Goal: Task Accomplishment & Management: Manage account settings

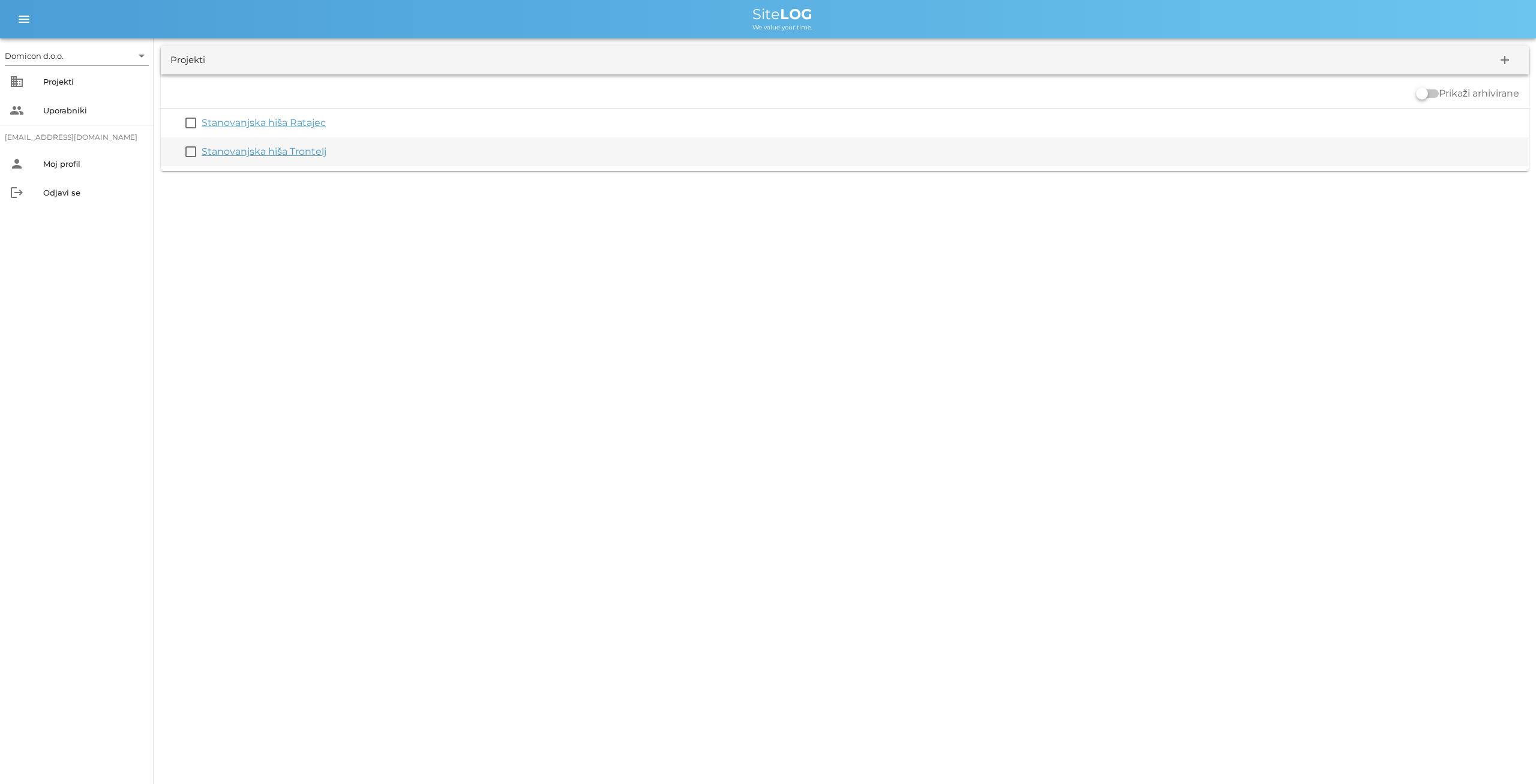
click at [255, 152] on link "Stanovanjska hiša Trontelj" at bounding box center [263, 151] width 124 height 11
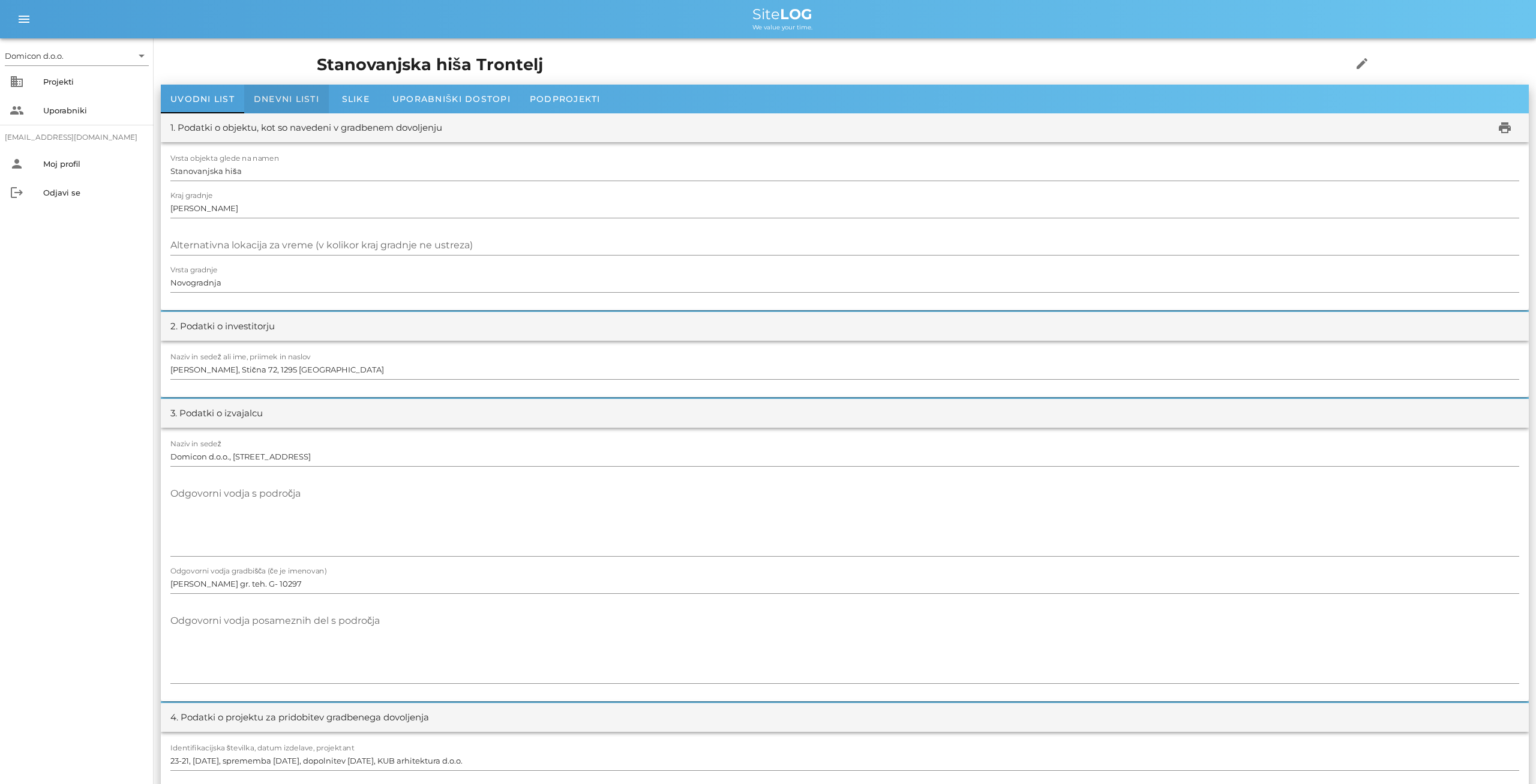
click at [294, 100] on span "Dnevni listi" at bounding box center [286, 99] width 65 height 11
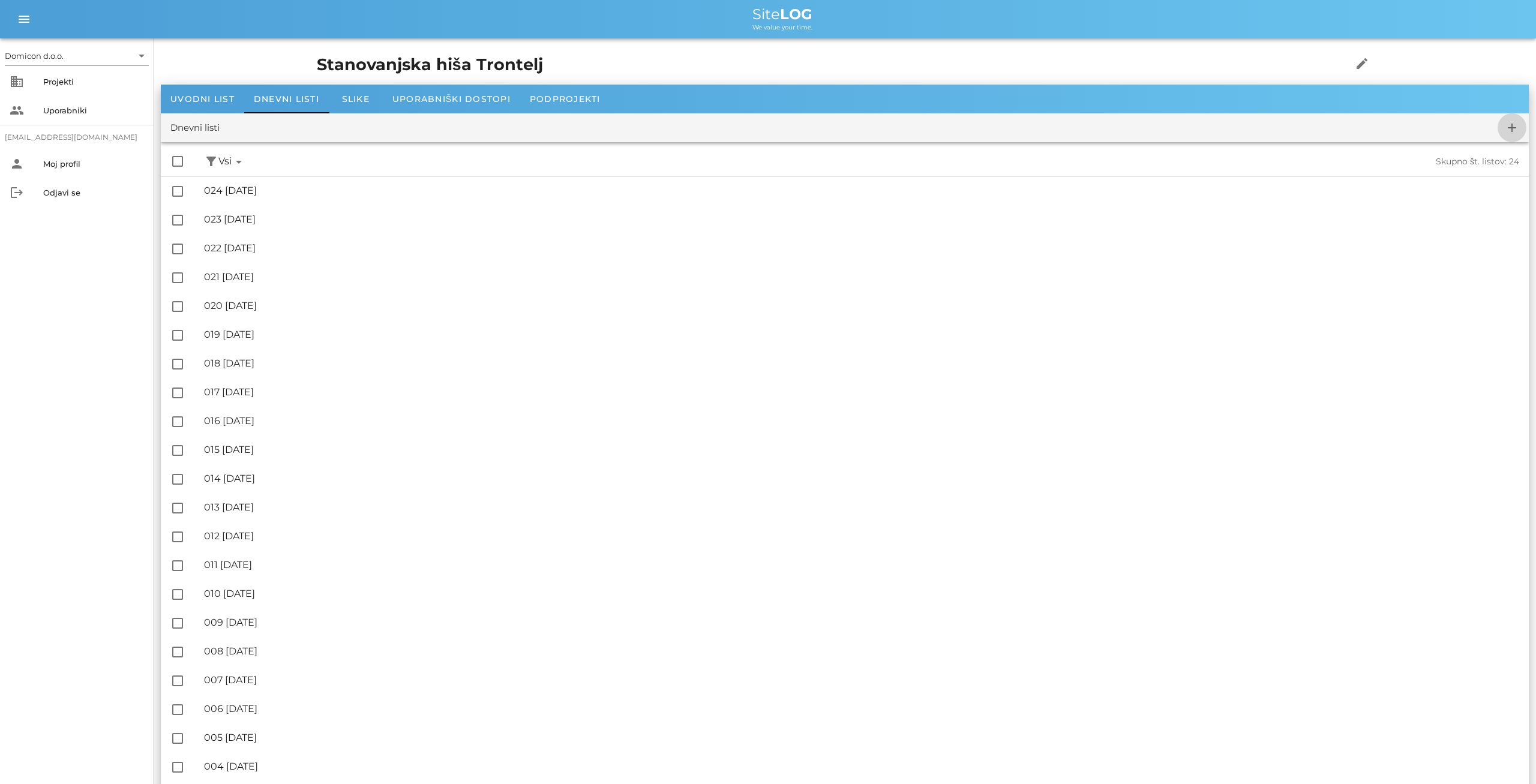
click at [1509, 124] on icon "add" at bounding box center [1511, 127] width 14 height 14
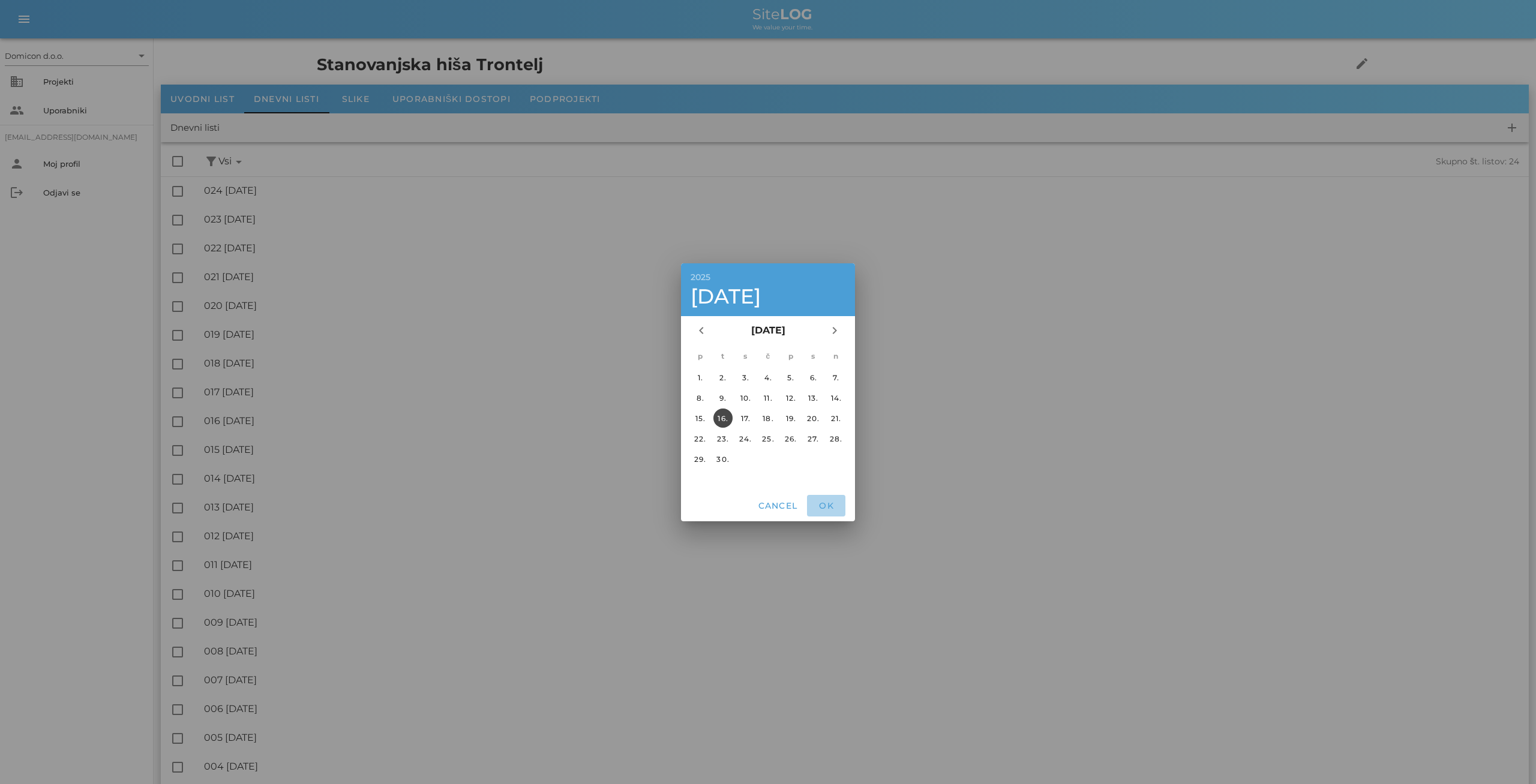
click at [828, 504] on span "OK" at bounding box center [826, 505] width 29 height 11
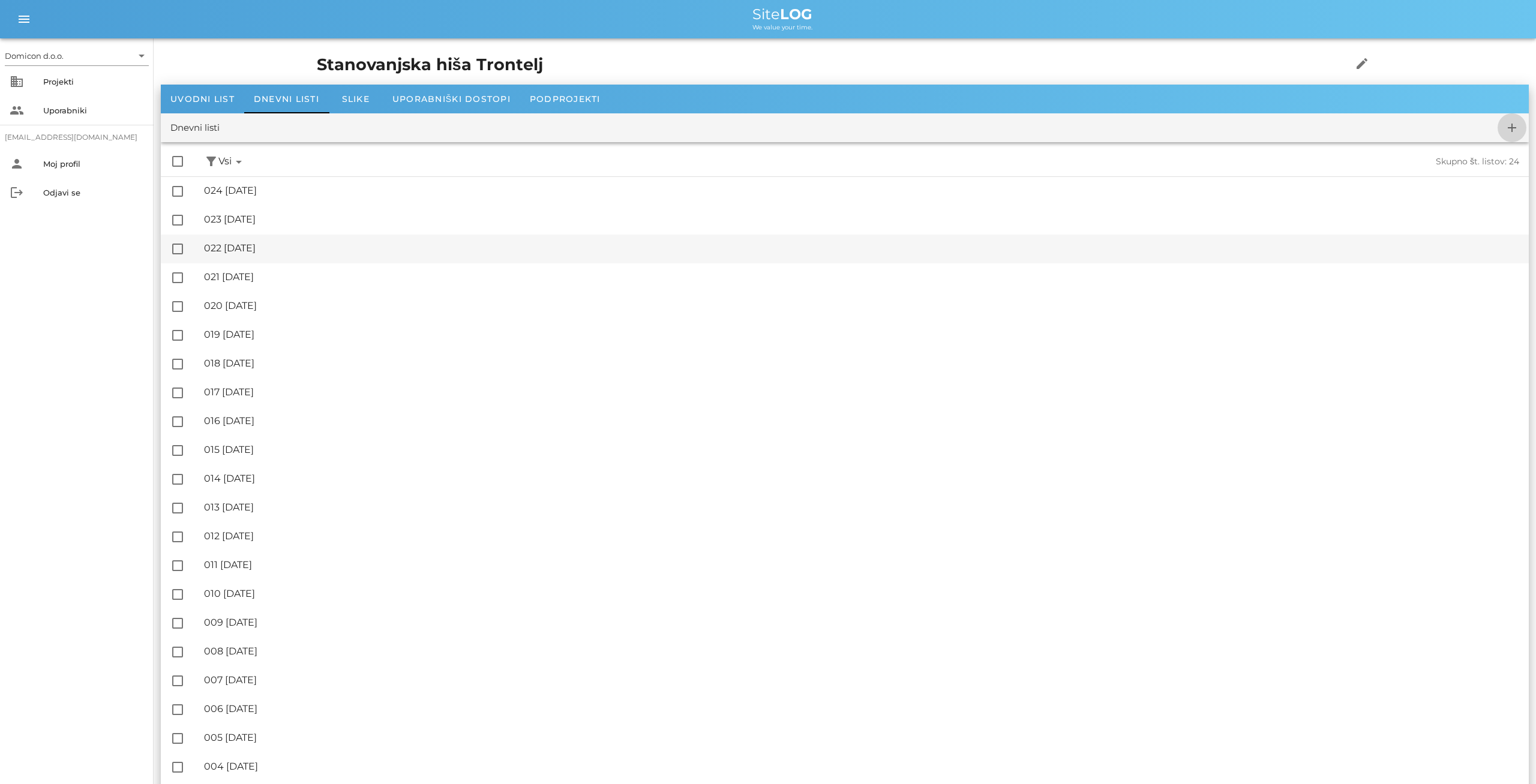
checkbox input "false"
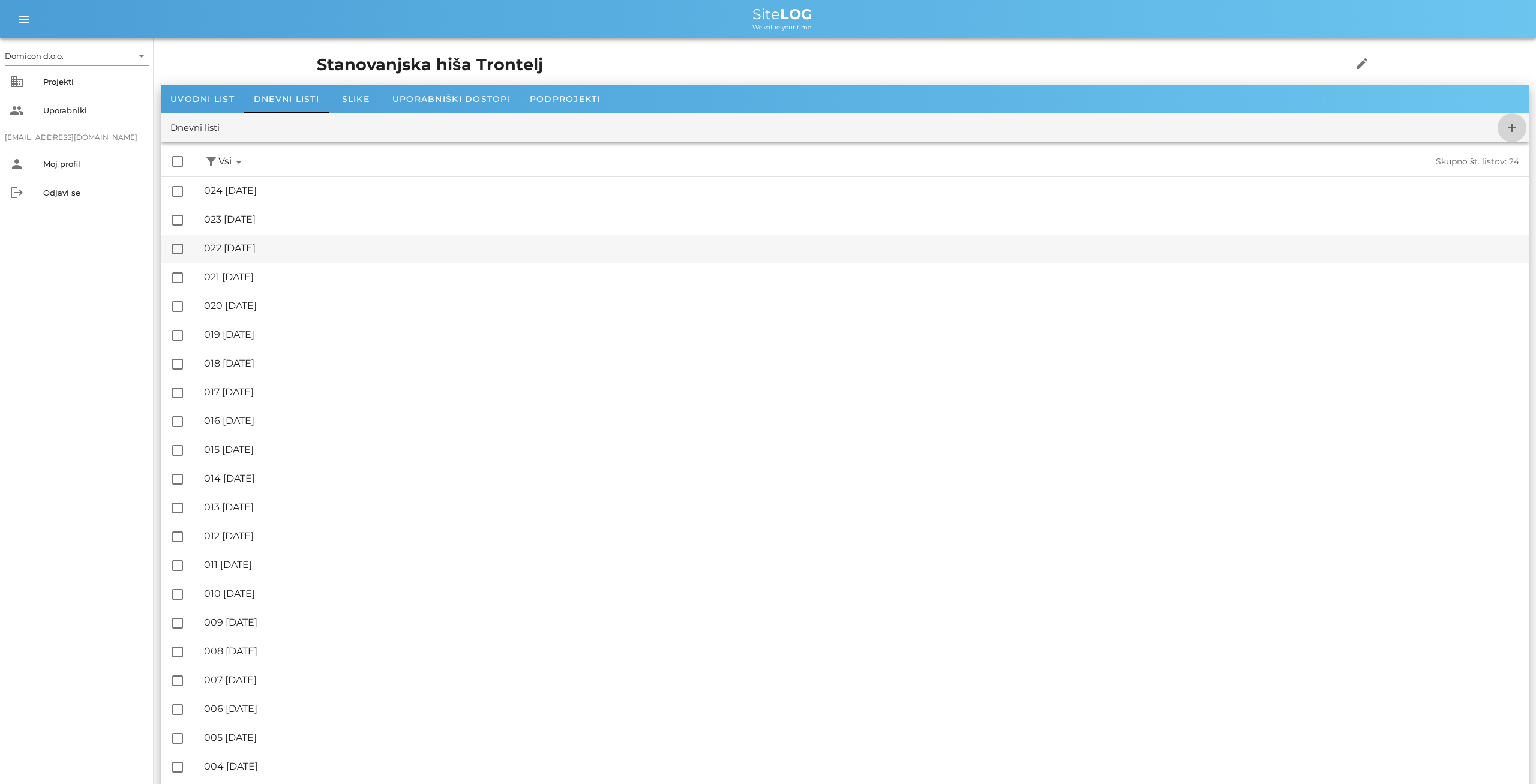
checkbox input "false"
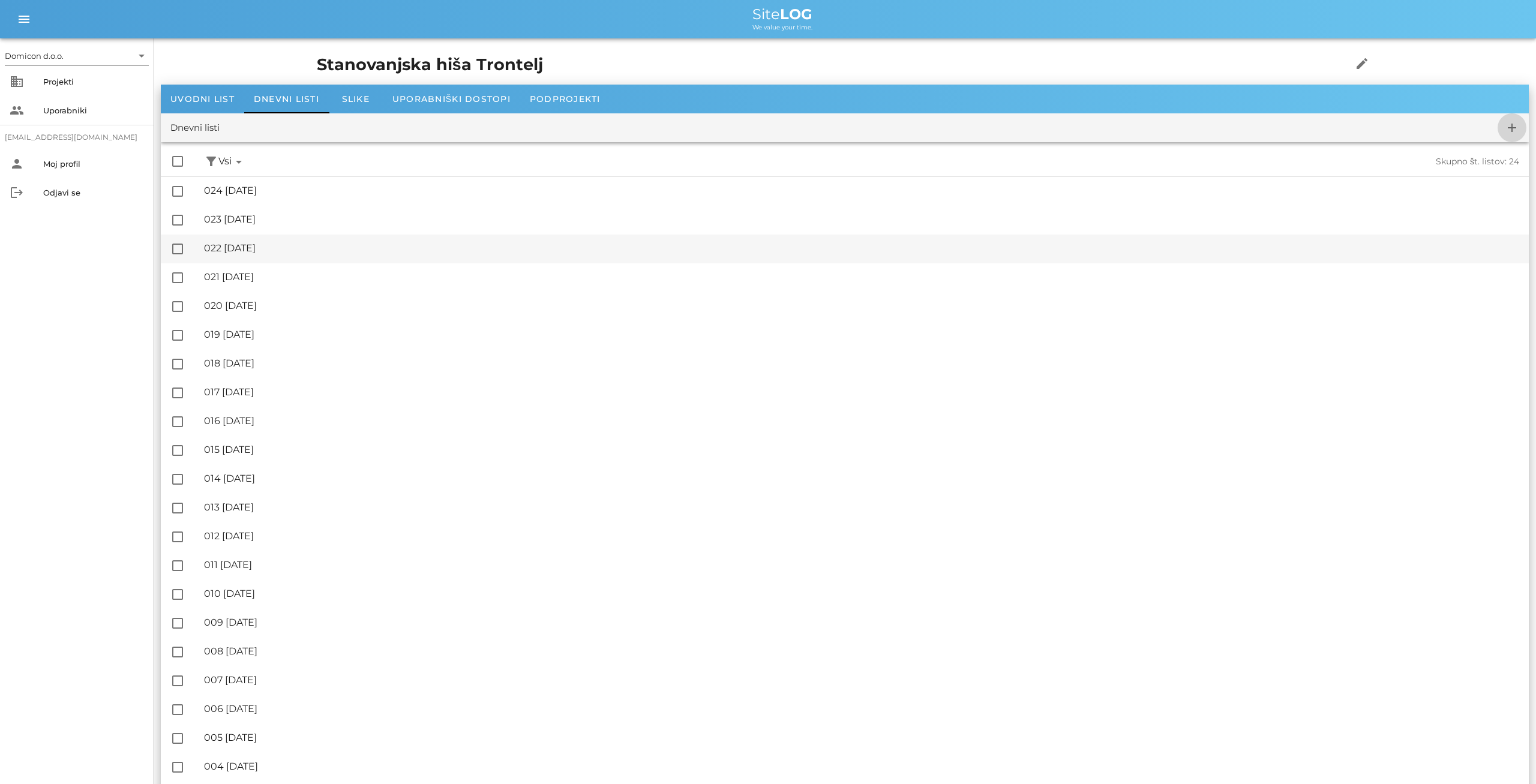
checkbox input "false"
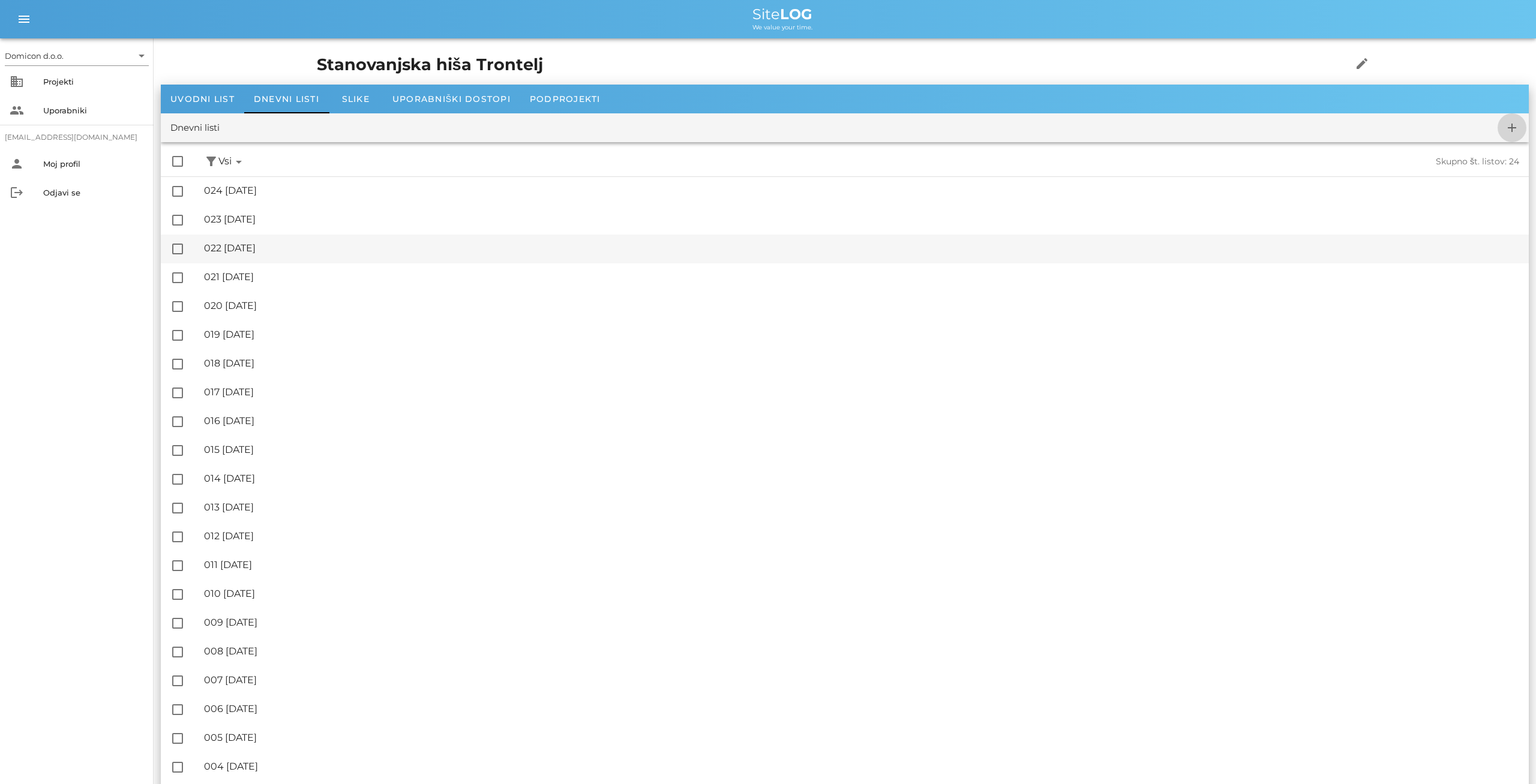
checkbox input "false"
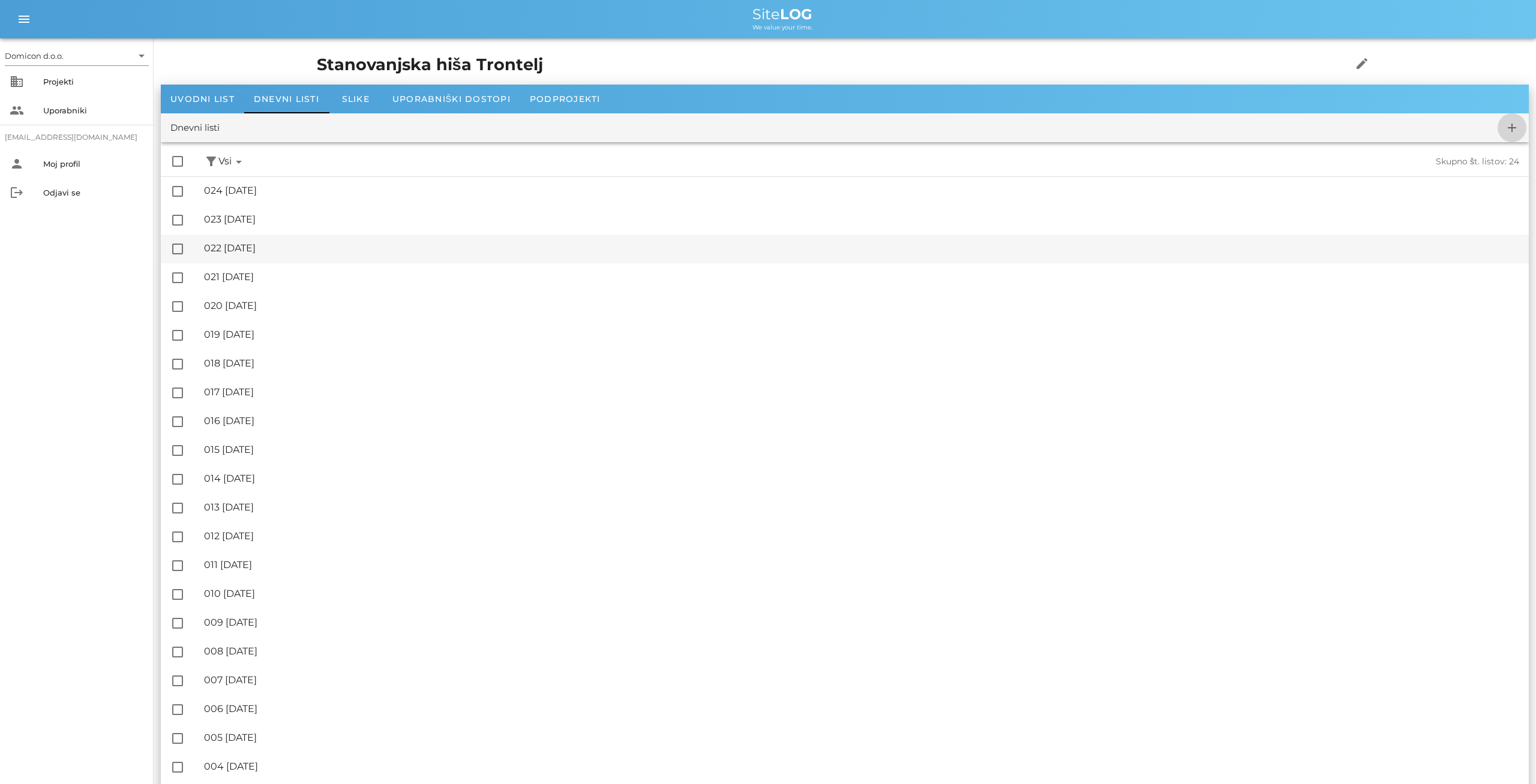
checkbox input "false"
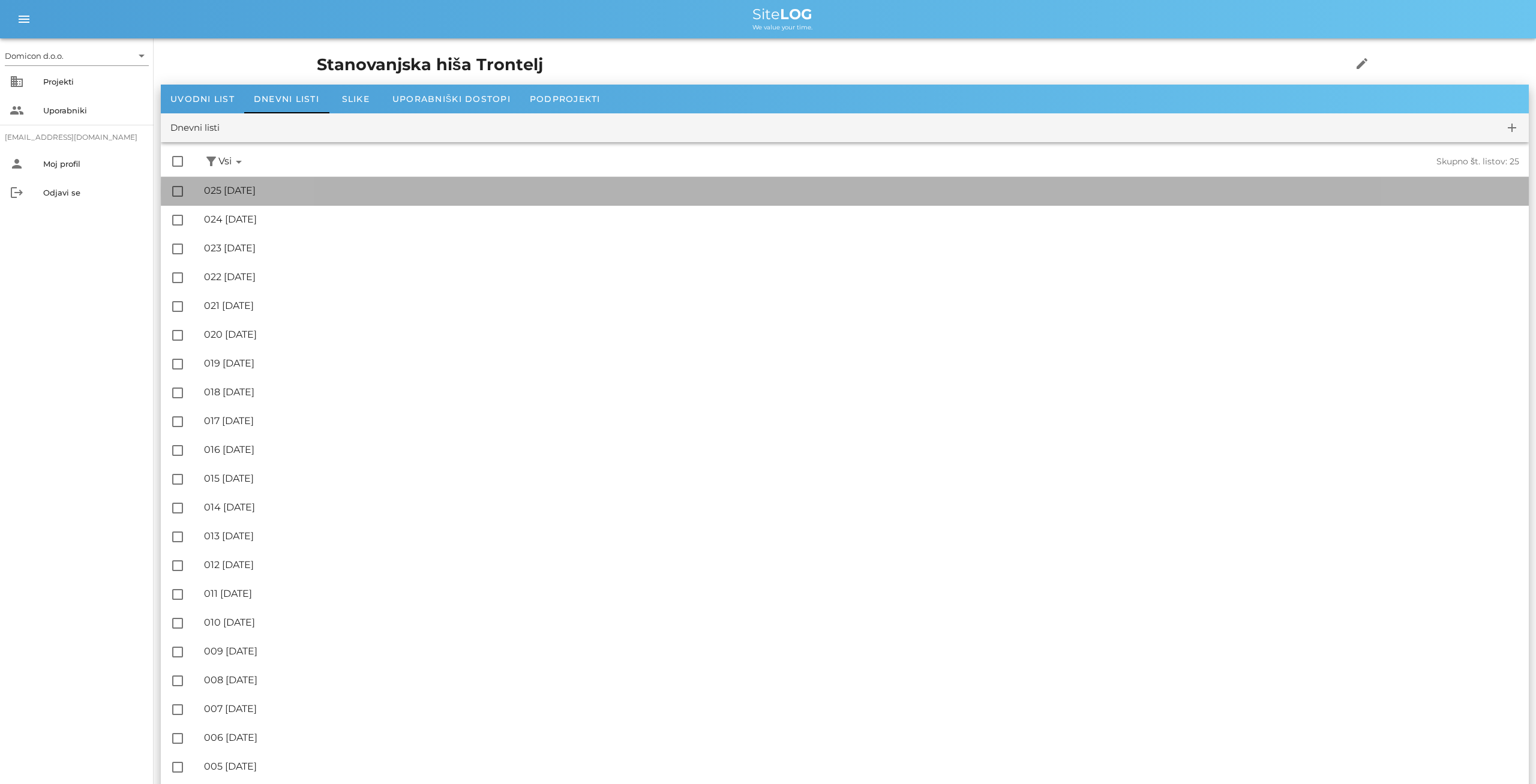
click at [261, 181] on div "🔏 025 [DATE] ✓ Podpisal: Nadzornik ✓ Podpisal: Sestavljalec ✓ Podpisal: Odgovor…" at bounding box center [861, 191] width 1315 height 27
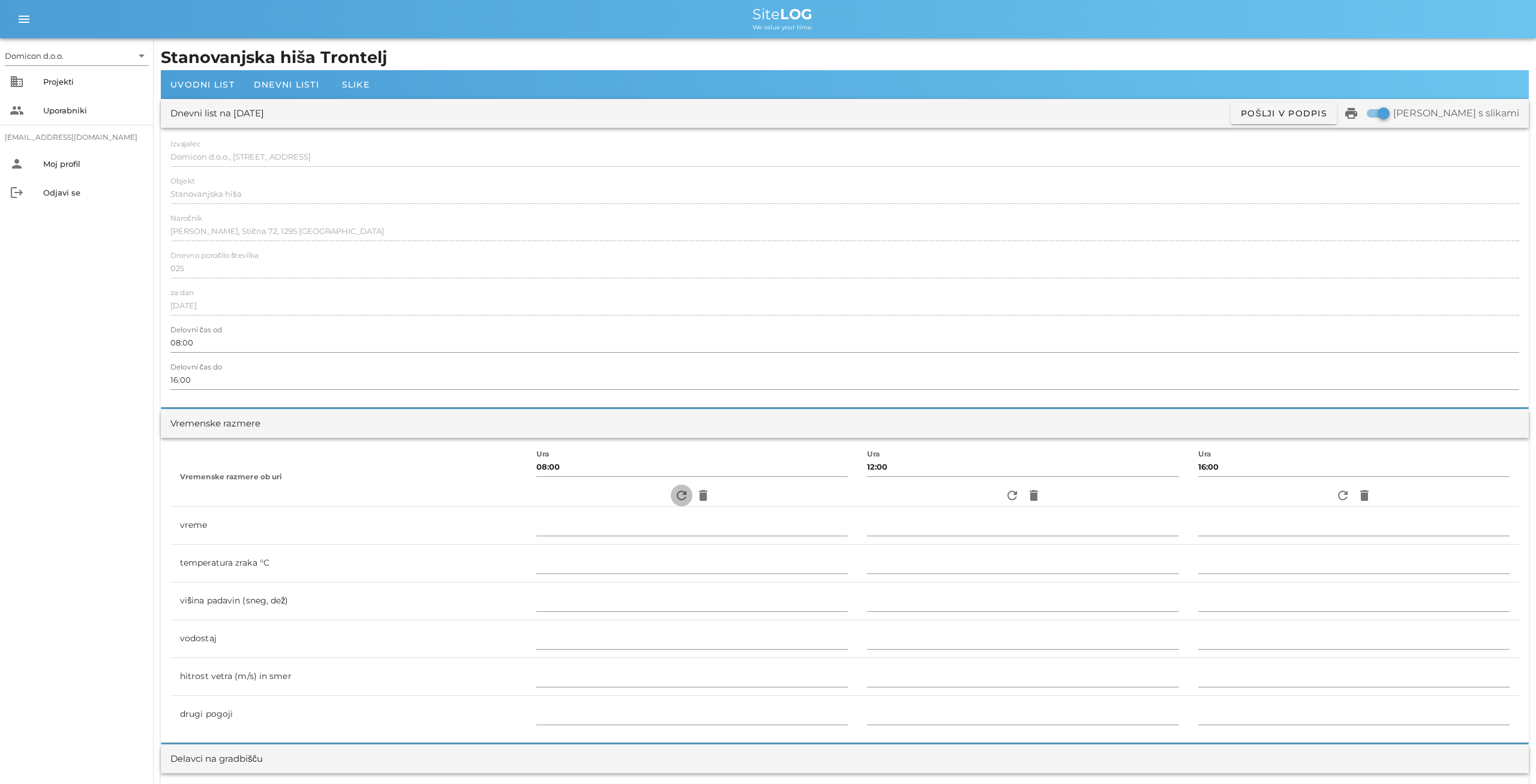
click at [675, 500] on icon "refresh" at bounding box center [682, 495] width 14 height 14
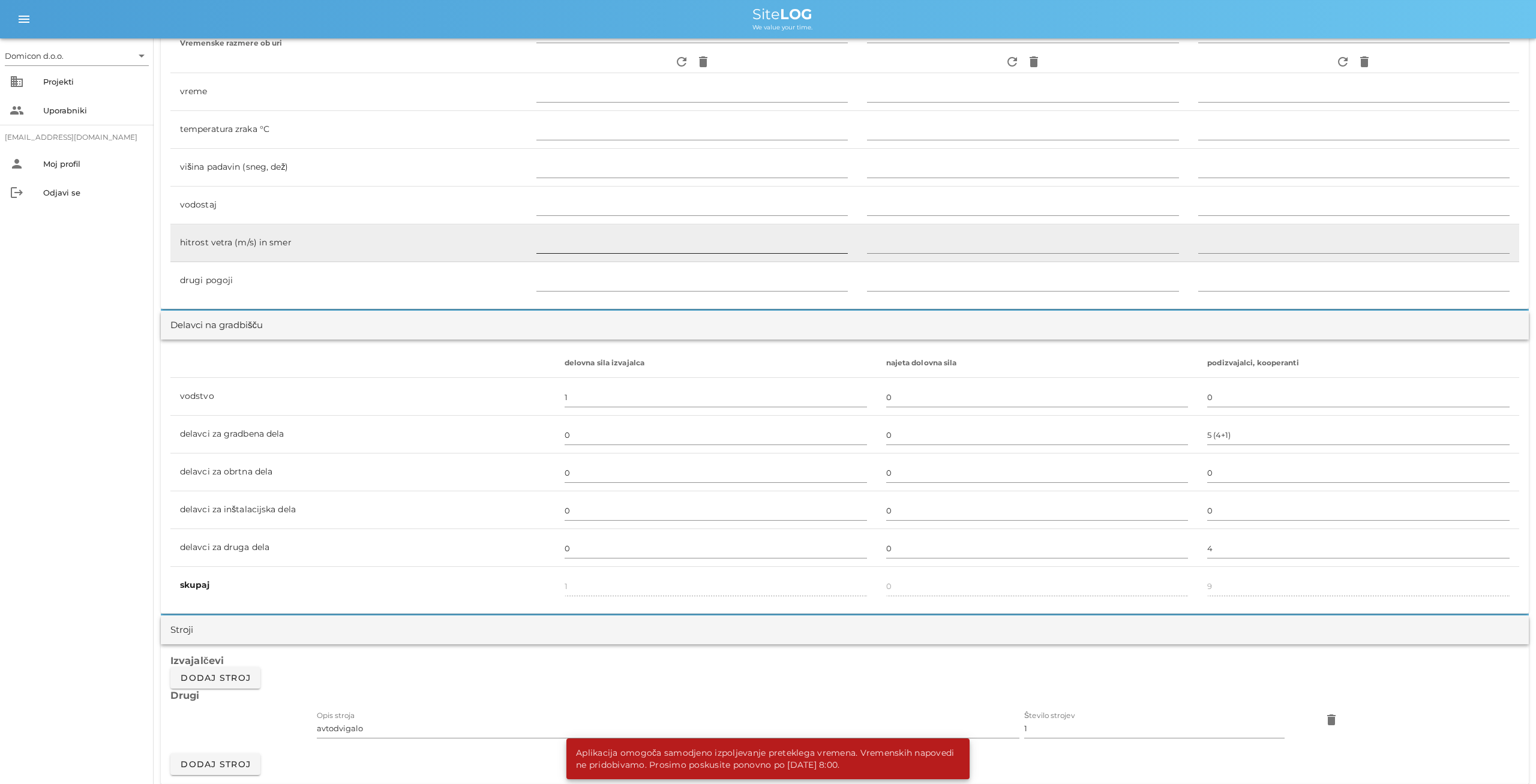
scroll to position [500, 0]
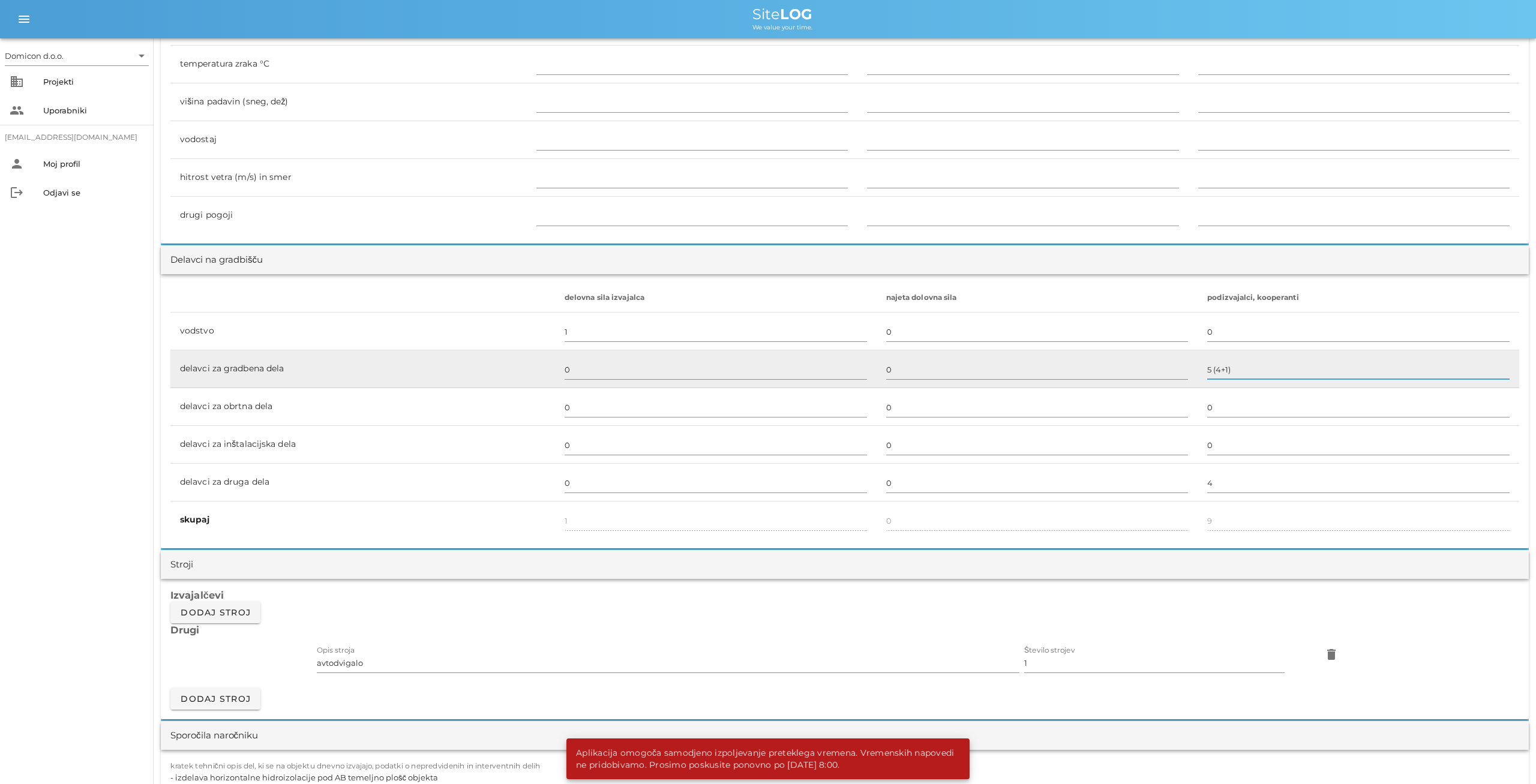
drag, startPoint x: 1235, startPoint y: 367, endPoint x: 1202, endPoint y: 367, distance: 33.0
click at [1207, 367] on input "5 (4+1)" at bounding box center [1358, 369] width 302 height 19
drag, startPoint x: 1229, startPoint y: 367, endPoint x: 1191, endPoint y: 367, distance: 38.0
click at [1207, 367] on input "5 (4+1)" at bounding box center [1358, 369] width 302 height 19
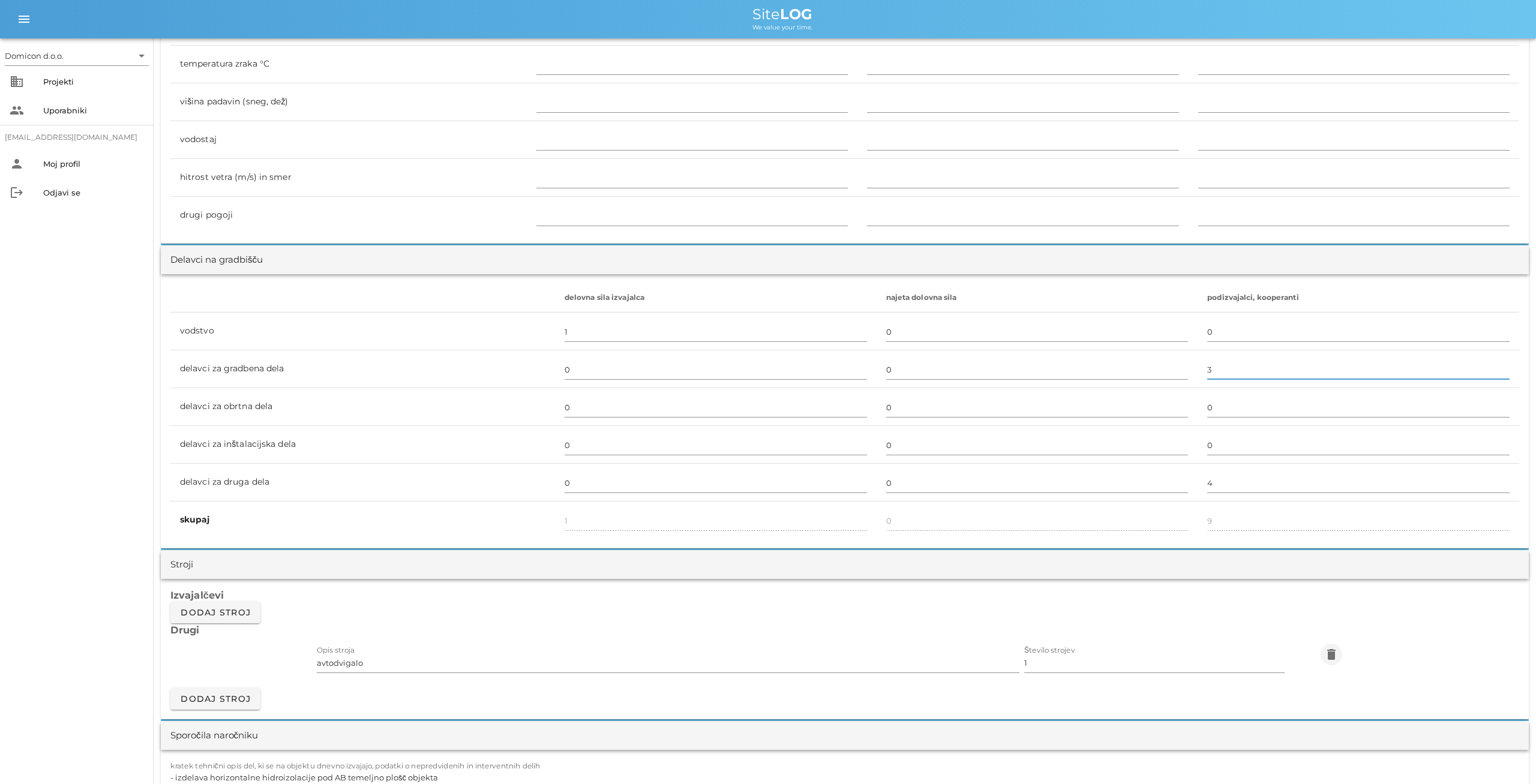
type input "3"
type input "7"
click at [1335, 649] on icon "delete" at bounding box center [1331, 654] width 14 height 14
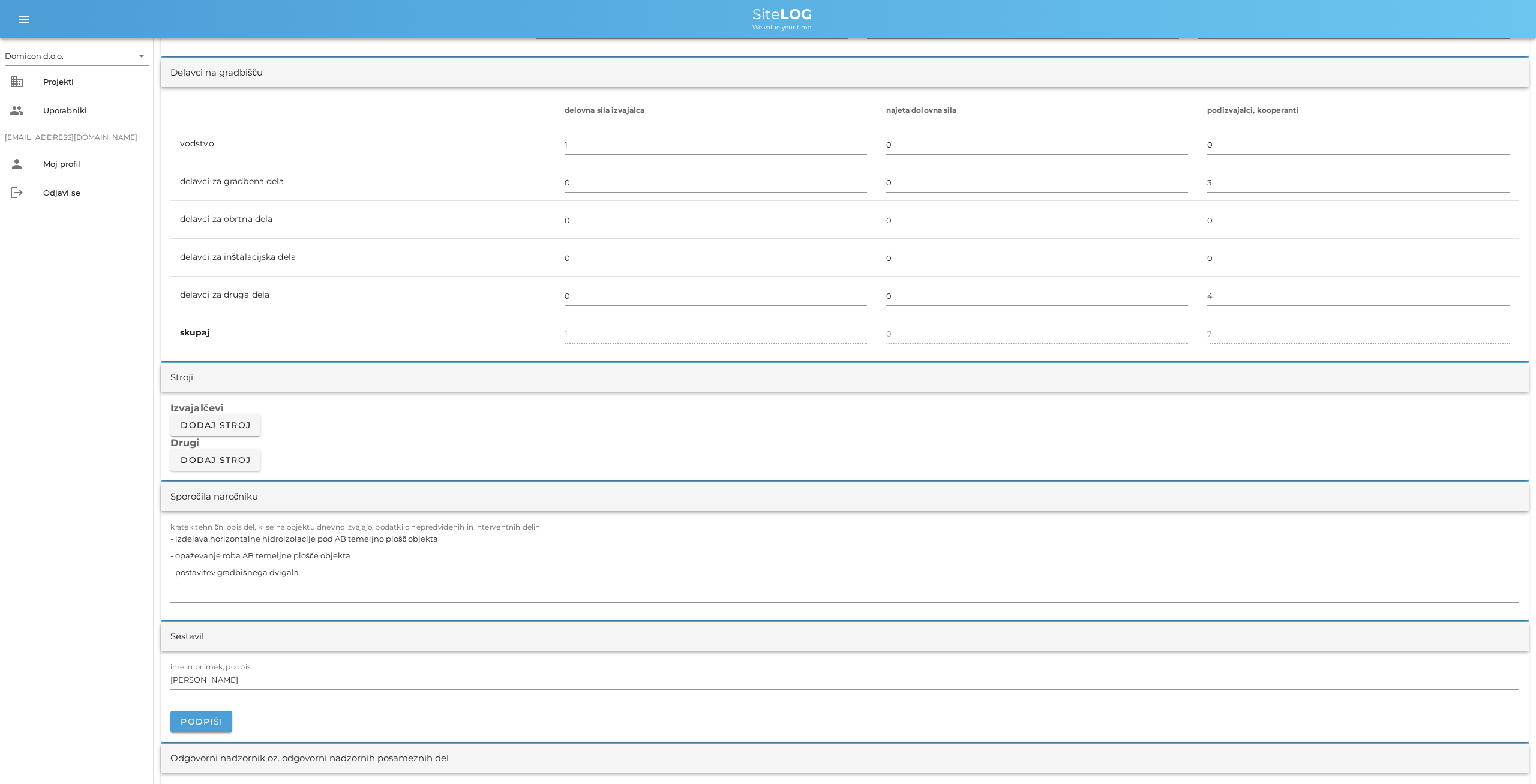
scroll to position [874, 0]
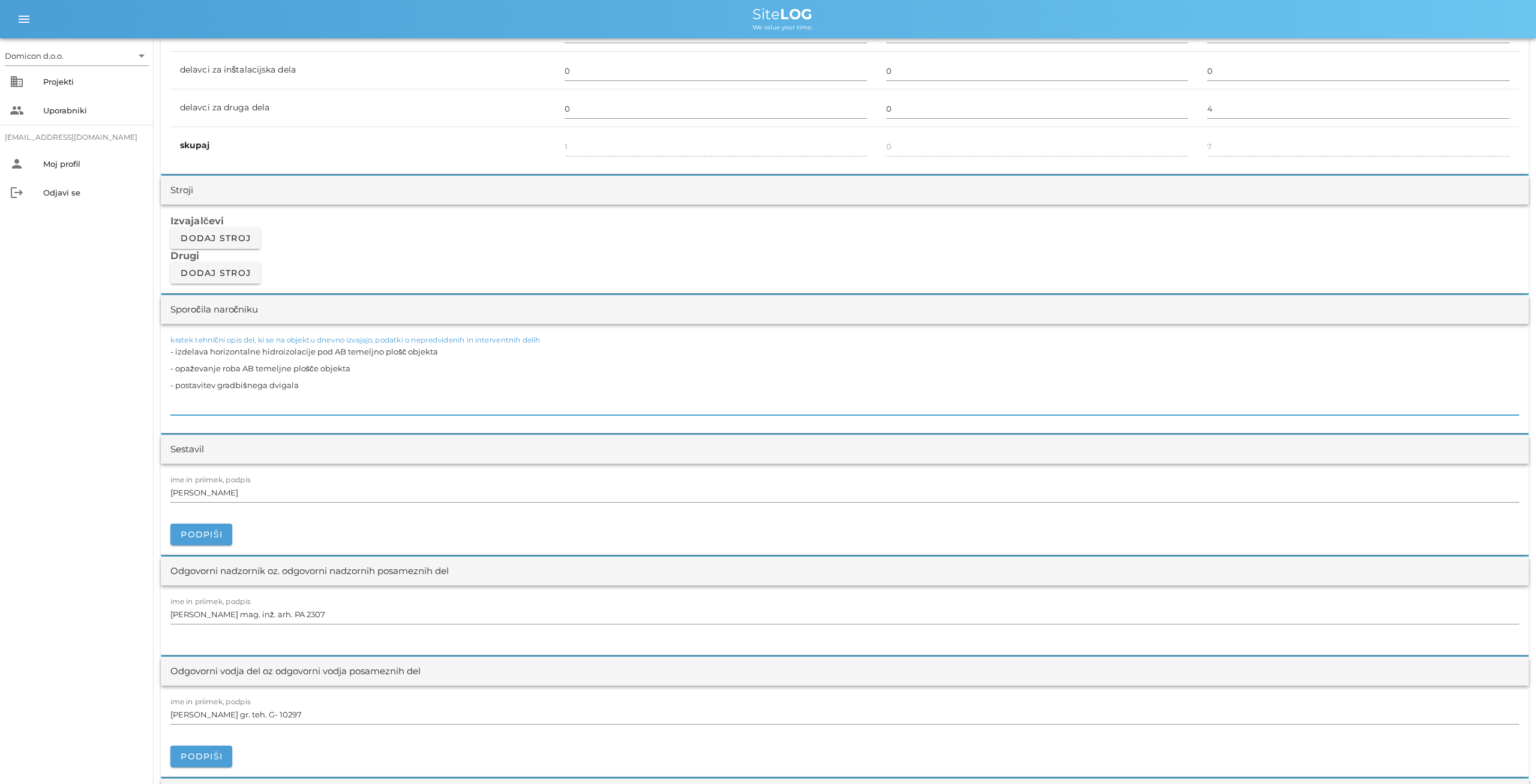
drag, startPoint x: 435, startPoint y: 351, endPoint x: 166, endPoint y: 356, distance: 269.0
click at [170, 356] on textarea "- izdelava horizontalne hidroizolacije pod AB temeljno plošč objekta - opaževan…" at bounding box center [844, 378] width 1349 height 72
click at [170, 366] on textarea "- opaževanje roba AB temeljne plošče objekta - postavitev gradbišnega dvigala" at bounding box center [844, 378] width 1349 height 72
drag, startPoint x: 303, startPoint y: 364, endPoint x: 168, endPoint y: 366, distance: 135.0
click at [170, 366] on textarea "- opaževanje roba AB temeljne plošče objekta - postavitev gradbišnega dvigala" at bounding box center [844, 378] width 1349 height 72
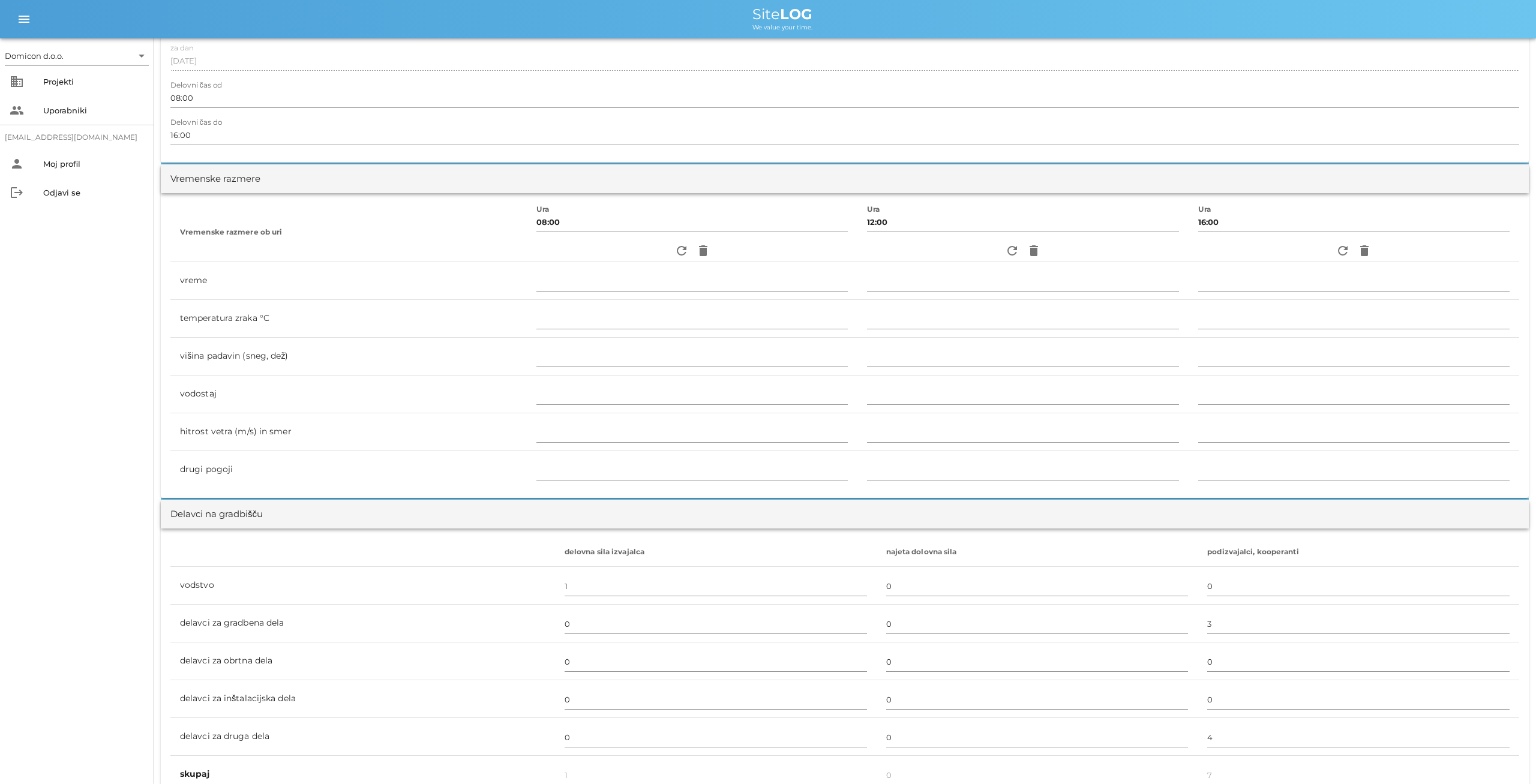
scroll to position [0, 0]
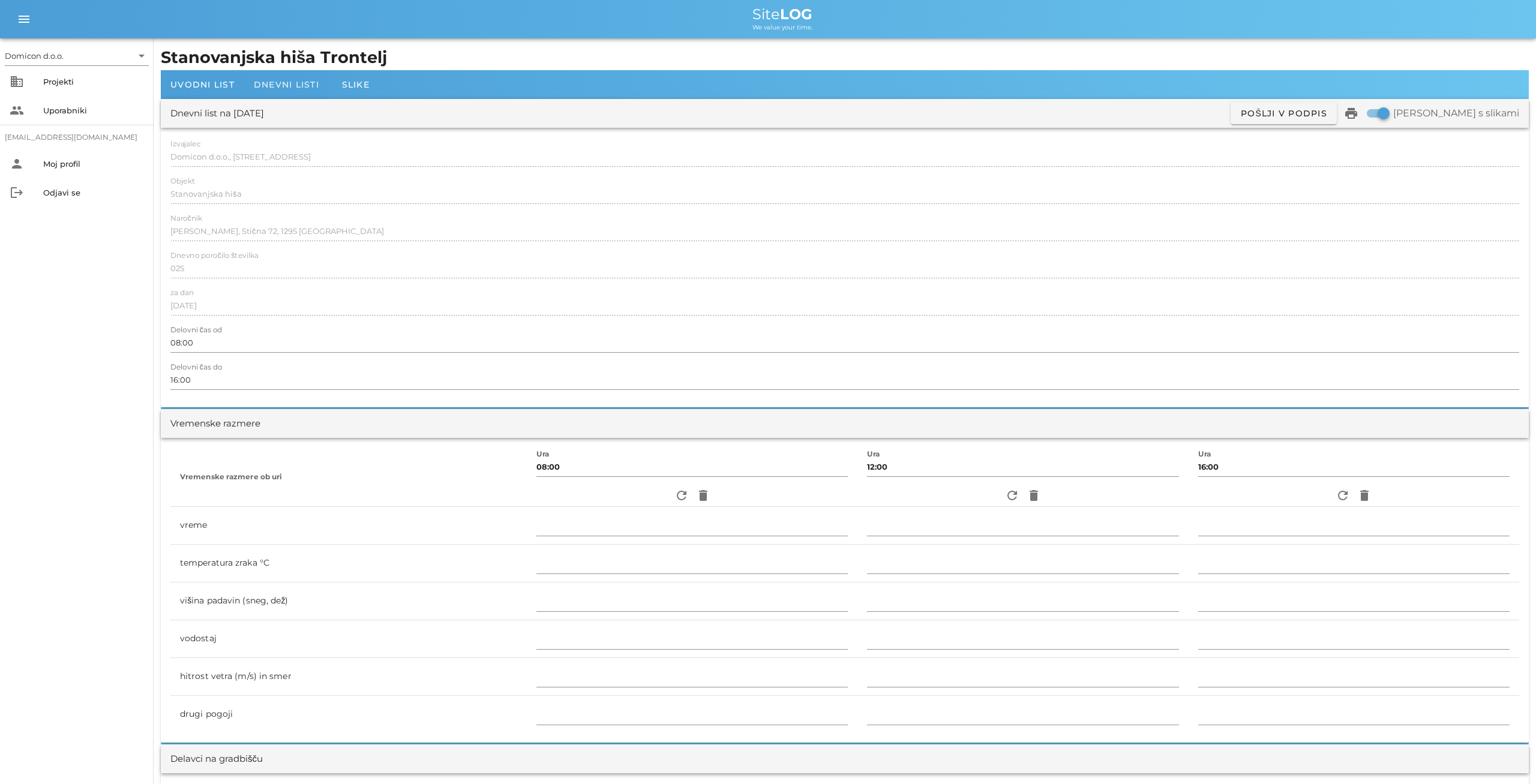
type textarea "- opaževanje roba AB temeljne plošče objekta"
click at [290, 80] on span "Dnevni listi" at bounding box center [286, 85] width 65 height 11
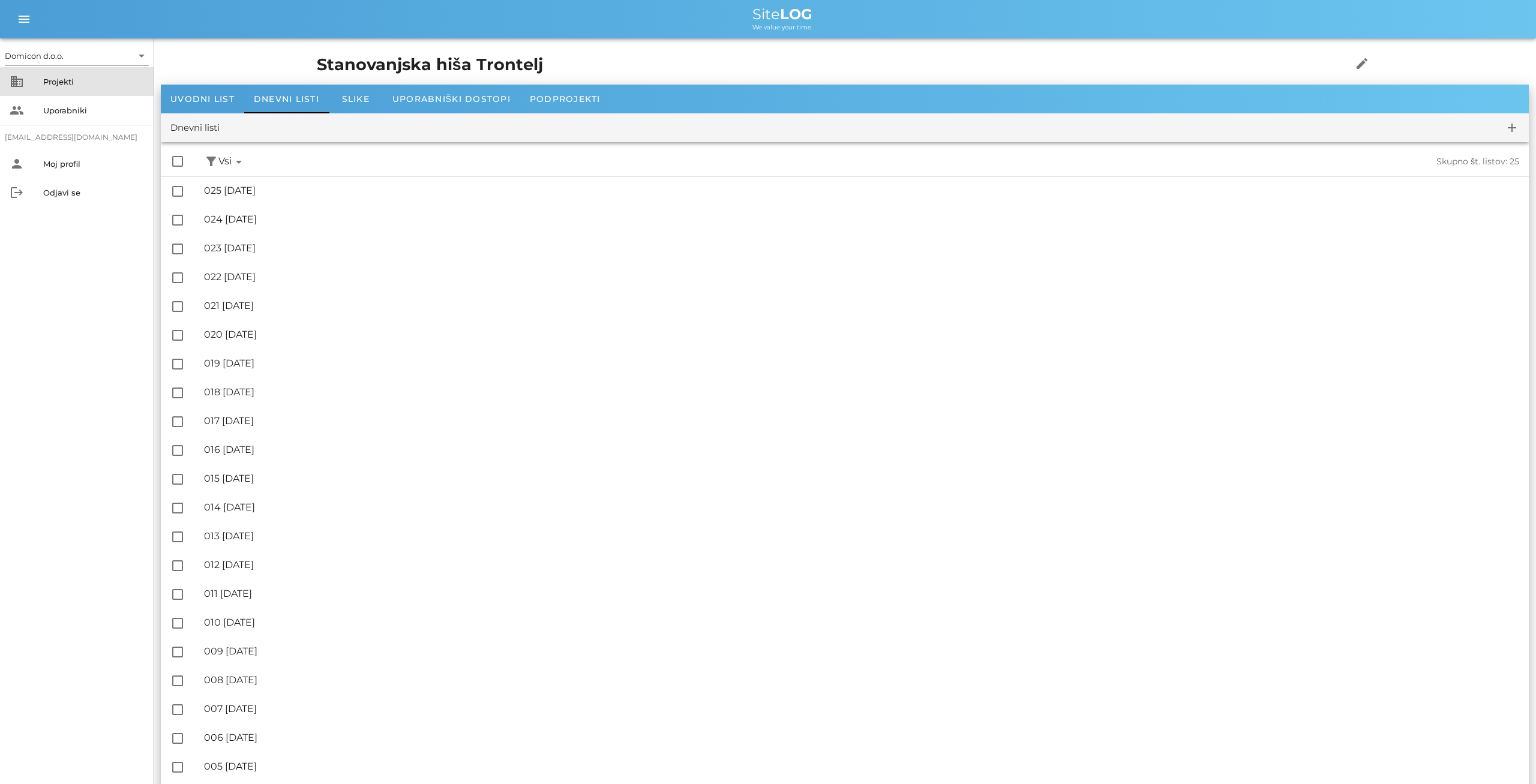
click at [77, 82] on div "Projekti" at bounding box center [93, 81] width 101 height 9
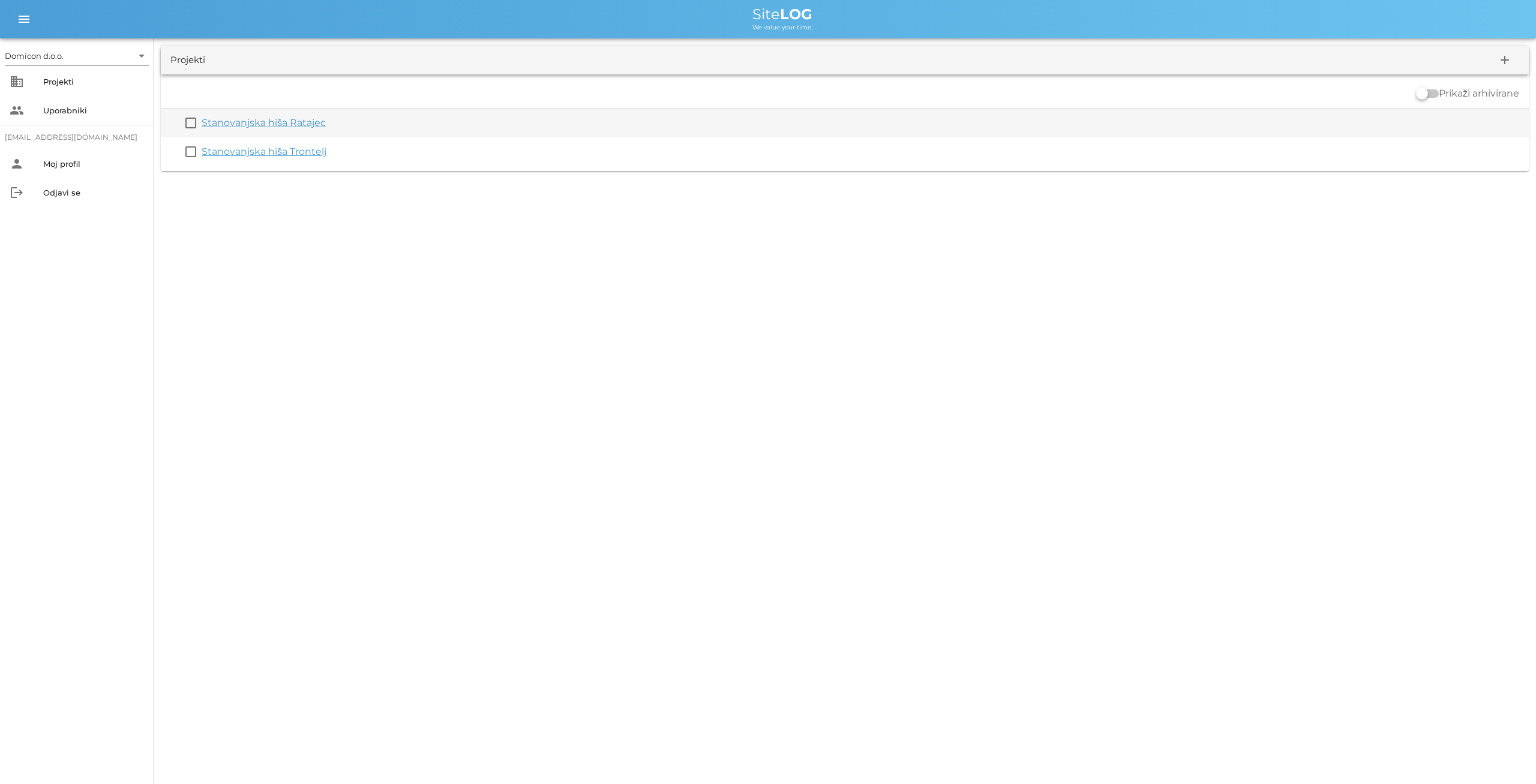
click at [288, 123] on link "Stanovanjska hiša Ratajec" at bounding box center [263, 122] width 124 height 11
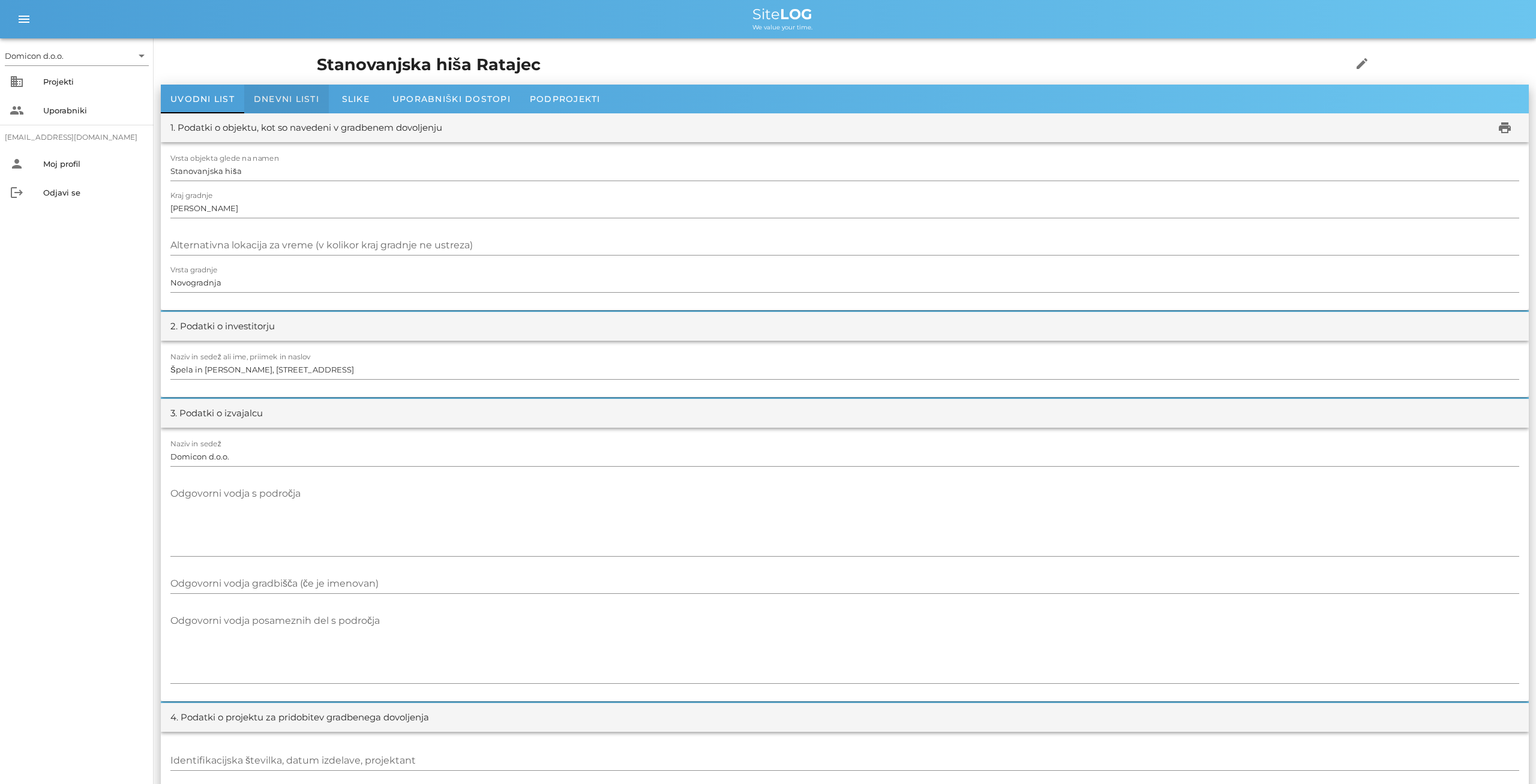
click at [292, 99] on span "Dnevni listi" at bounding box center [286, 99] width 65 height 11
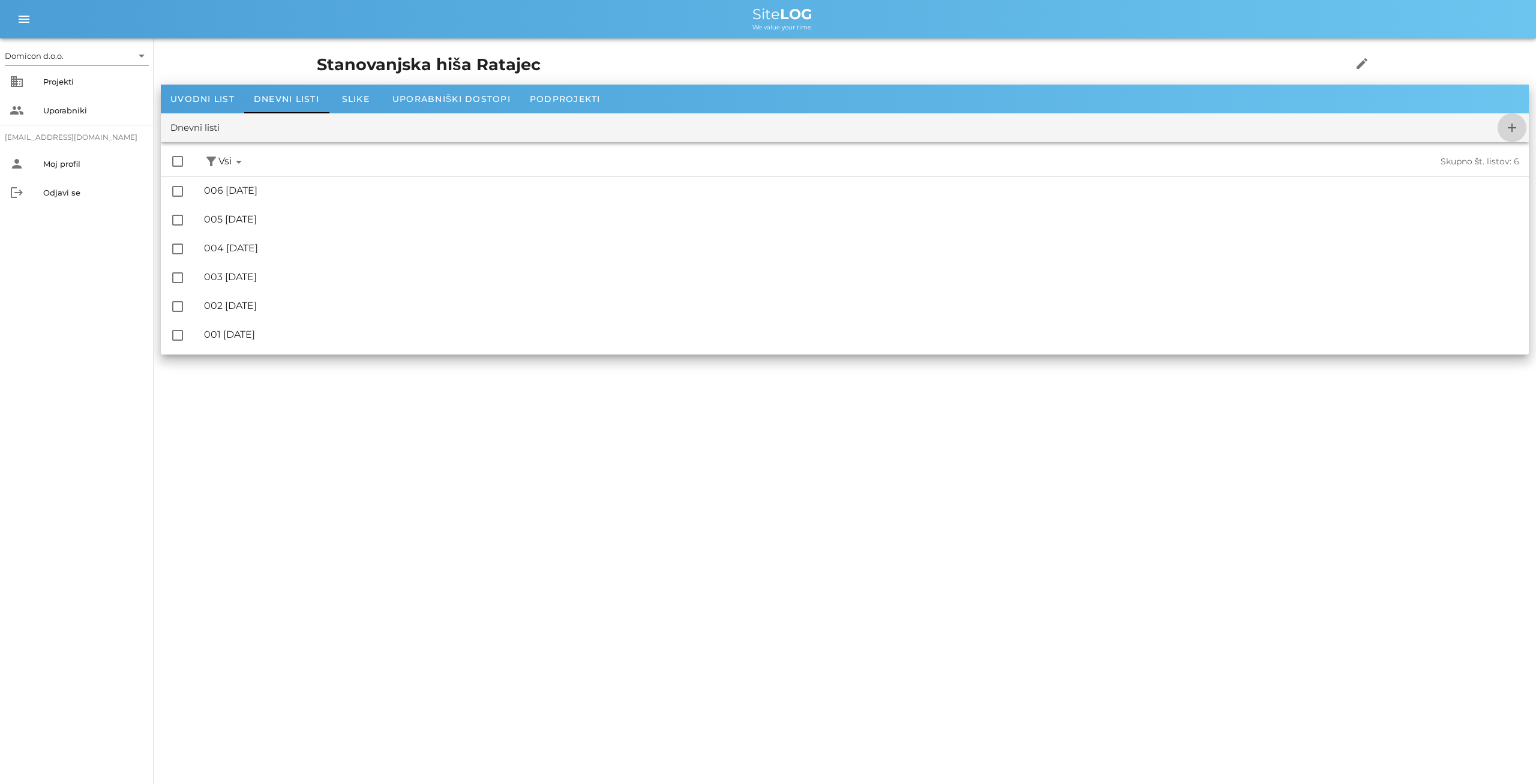
click at [1512, 131] on icon "add" at bounding box center [1511, 127] width 14 height 14
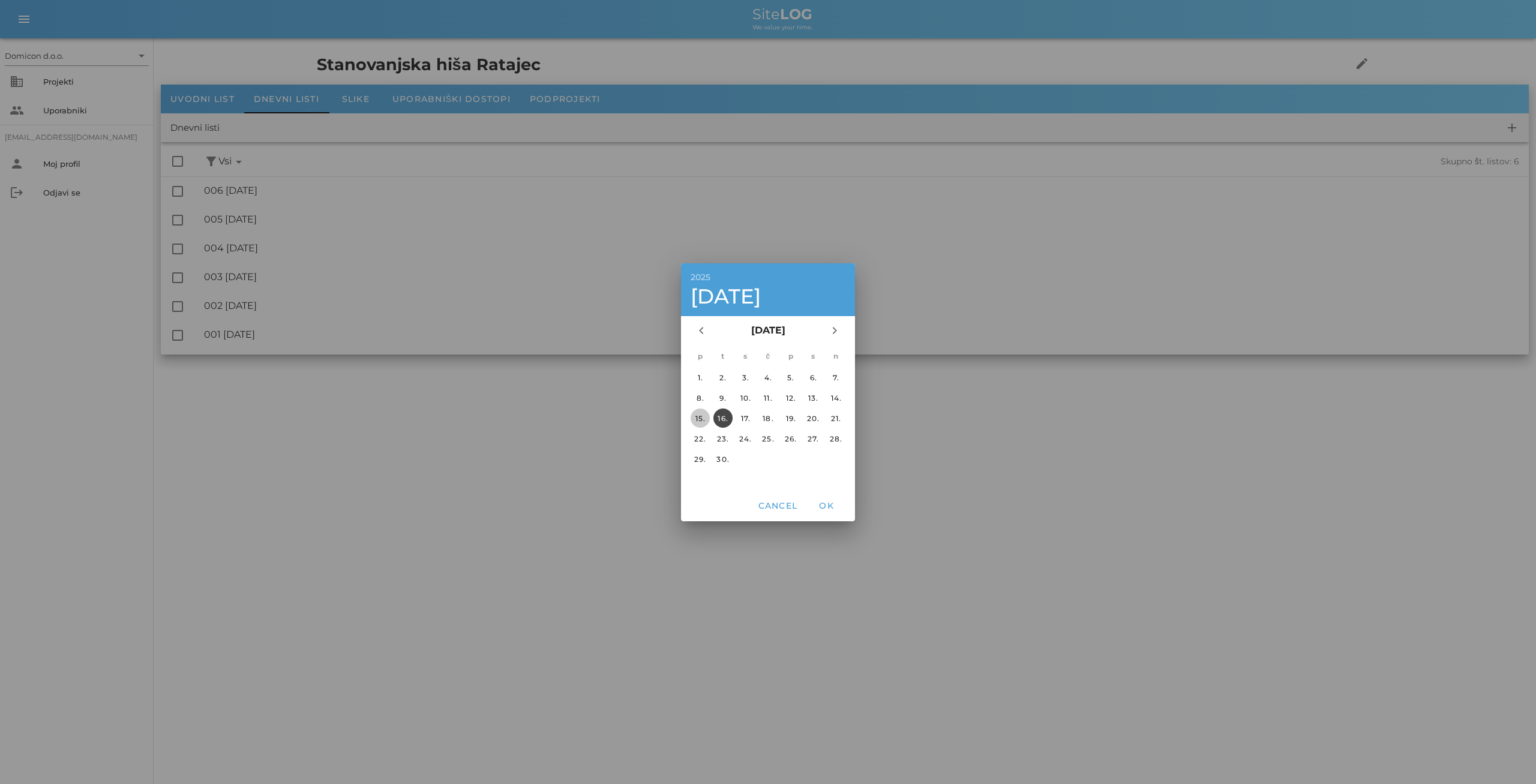
click at [703, 417] on div "15." at bounding box center [700, 417] width 19 height 9
click at [832, 508] on span "OK" at bounding box center [826, 505] width 29 height 11
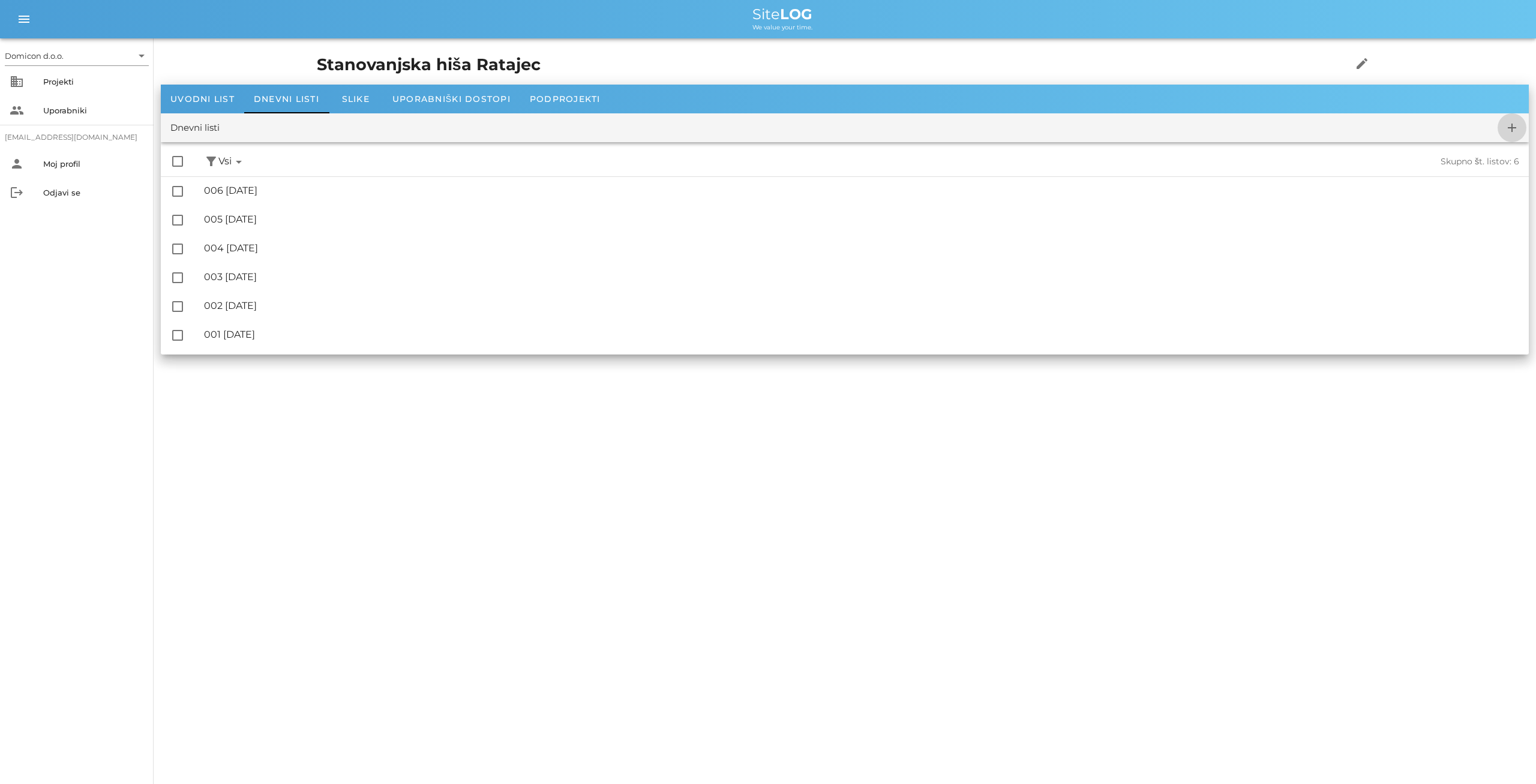
checkbox input "false"
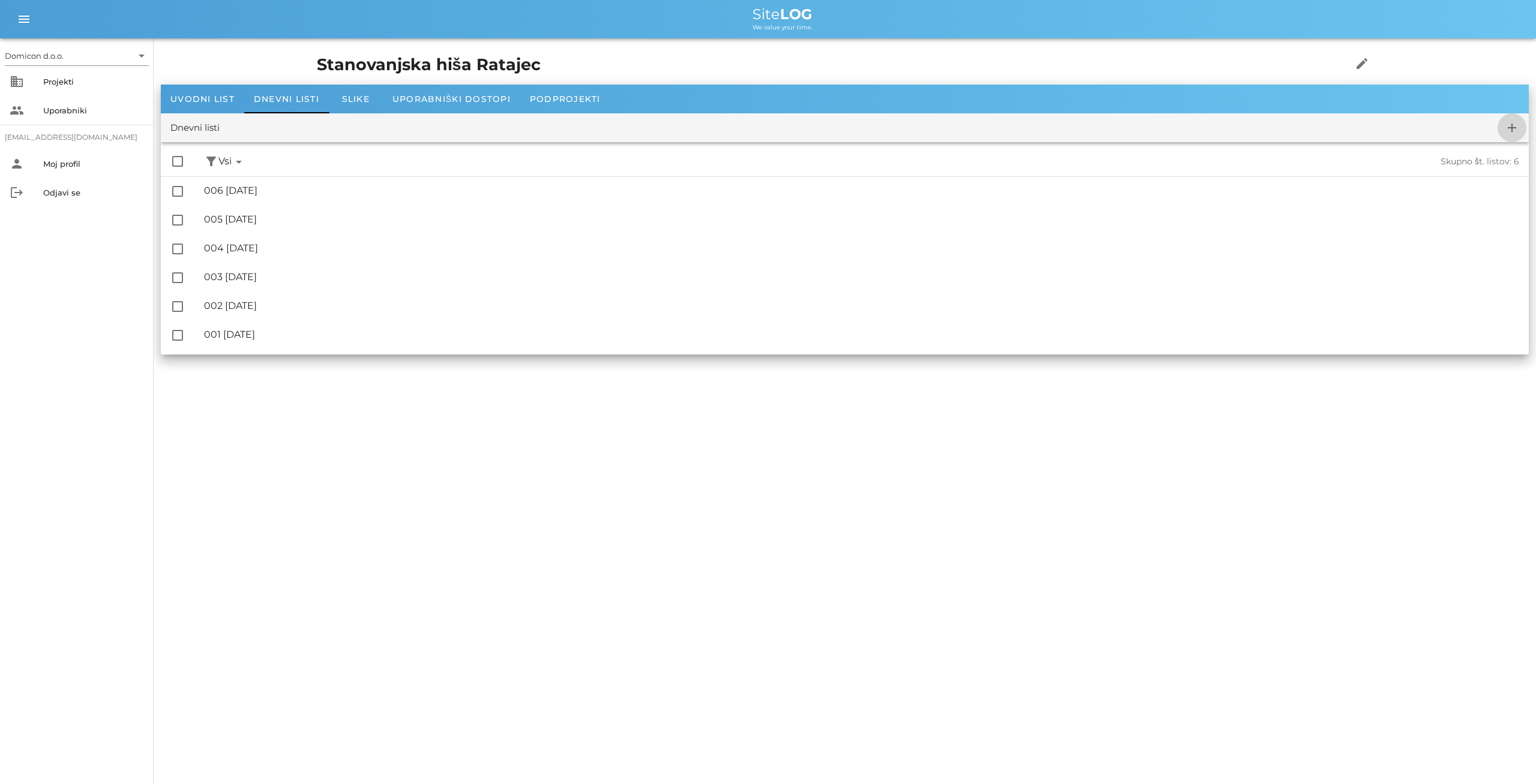
checkbox input "false"
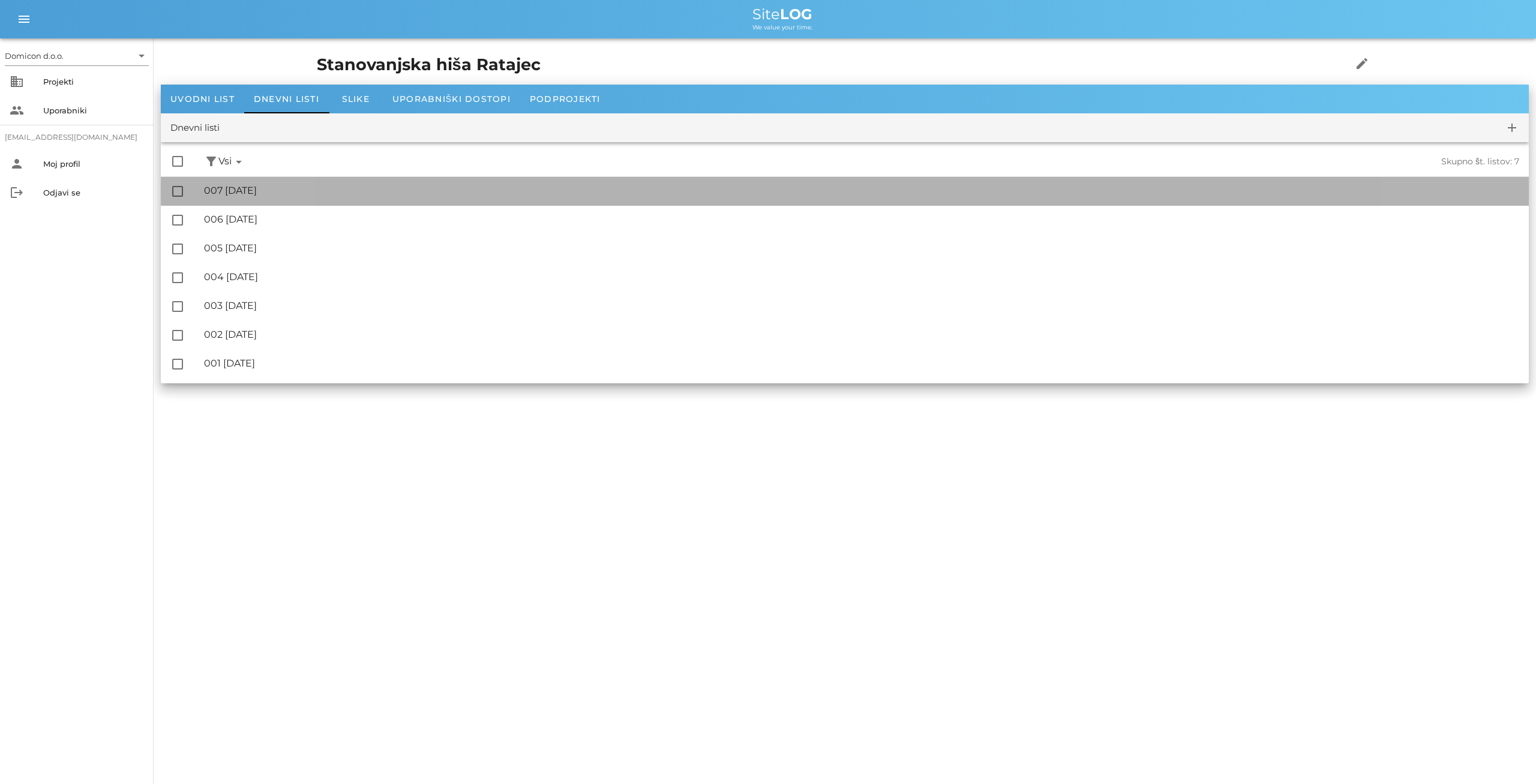
click at [267, 195] on div "🔏 007 [DATE]" at bounding box center [861, 190] width 1315 height 11
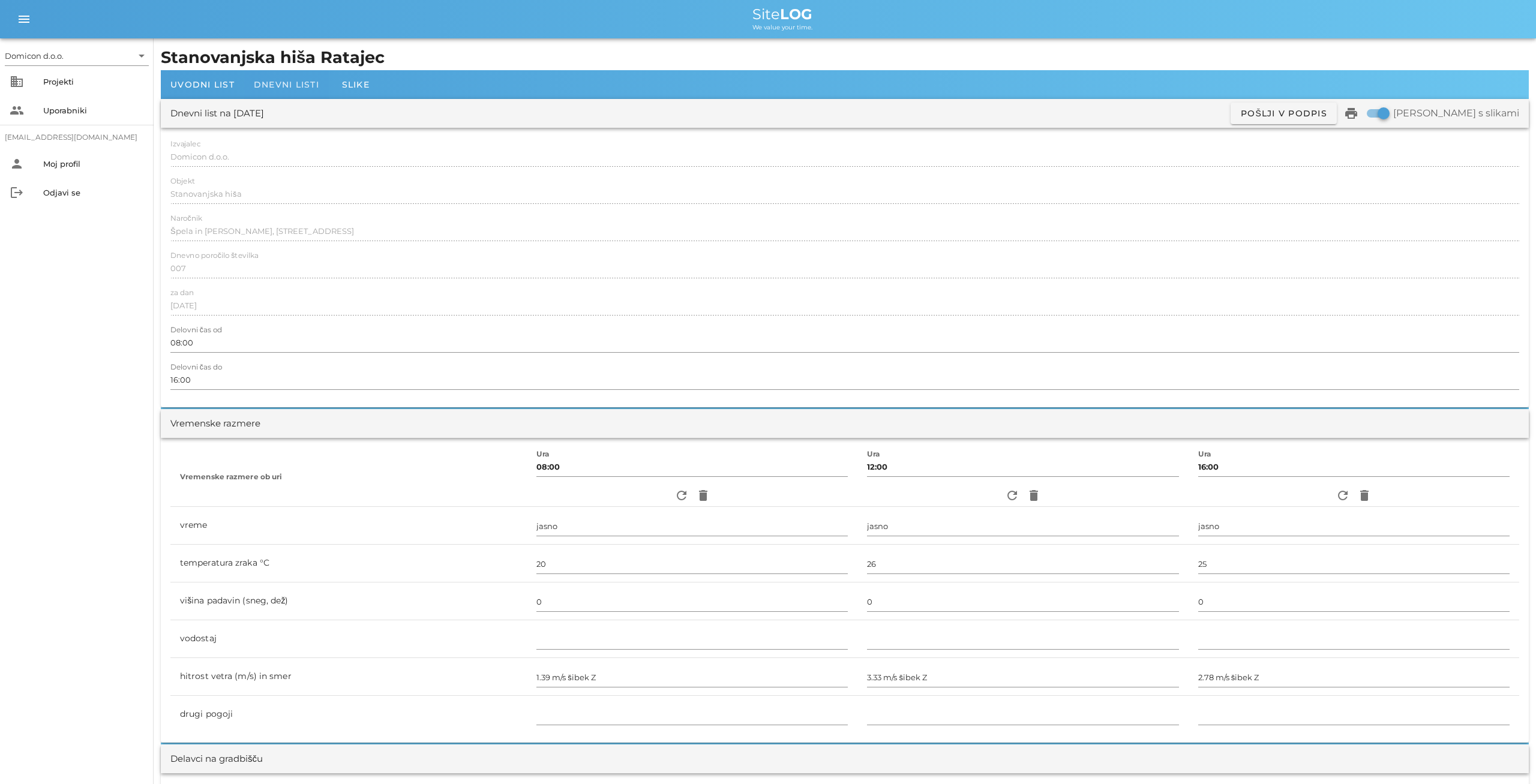
click at [307, 87] on span "Dnevni listi" at bounding box center [286, 85] width 65 height 11
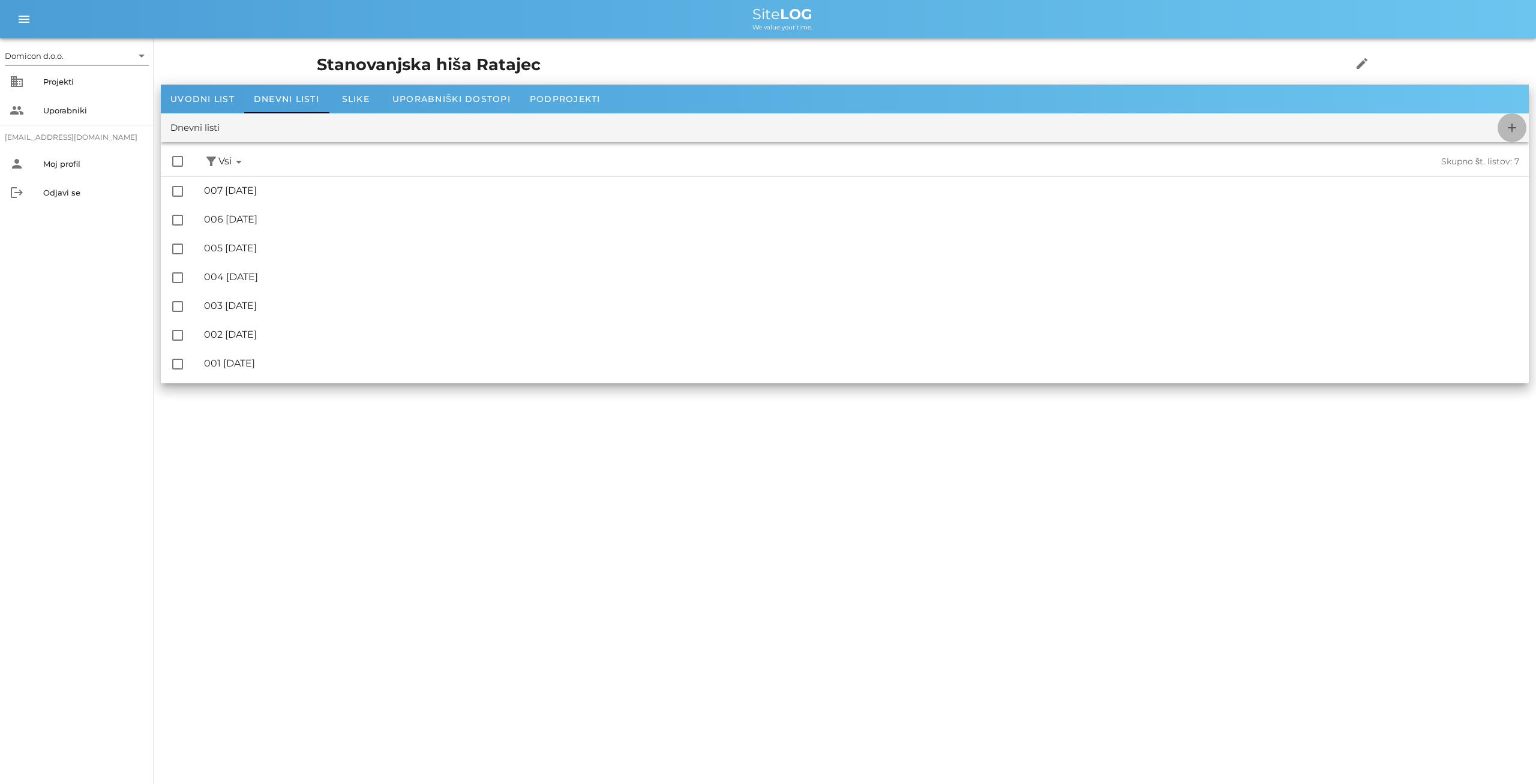
click at [1514, 131] on icon "add" at bounding box center [1511, 127] width 14 height 14
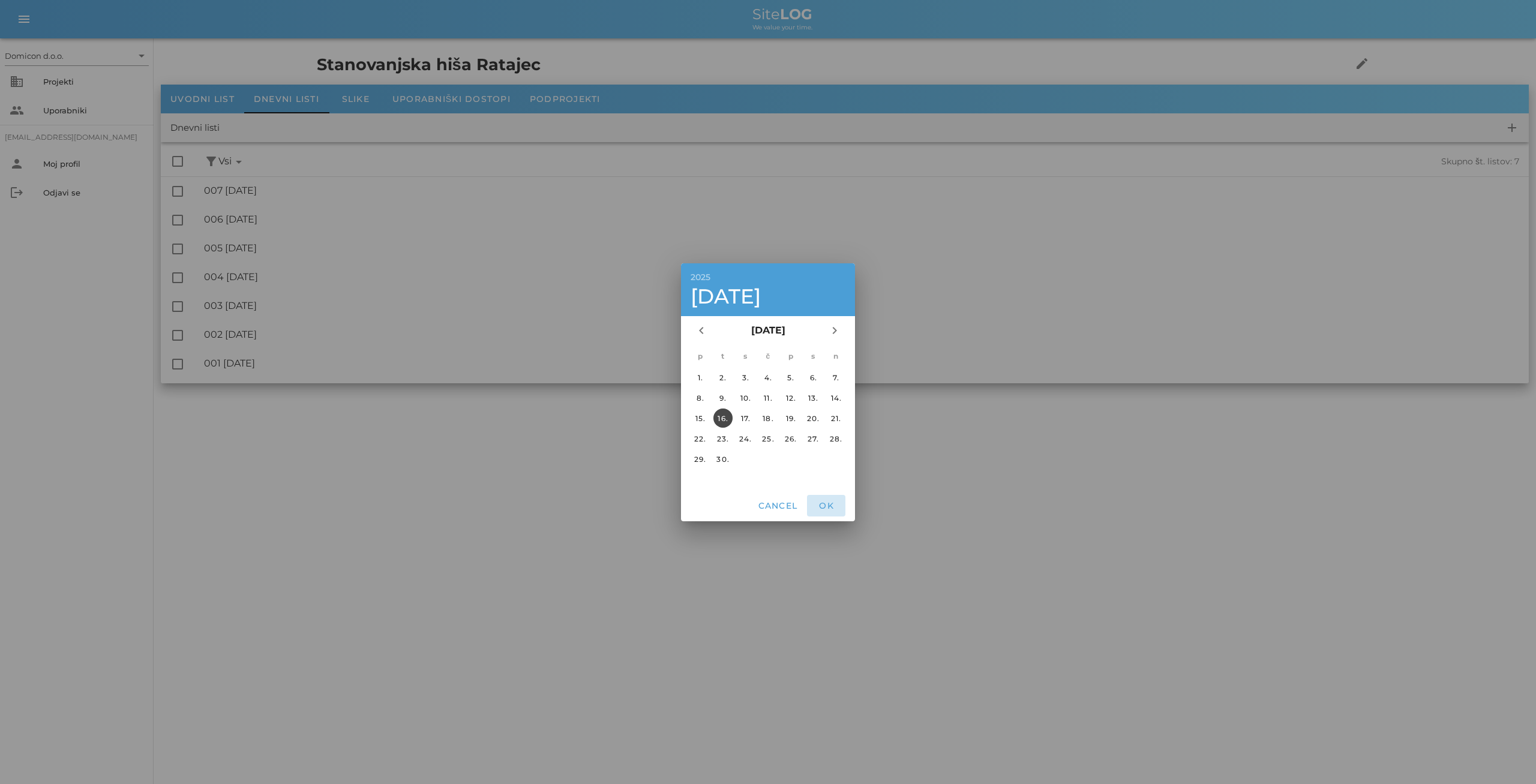
click at [826, 510] on span "OK" at bounding box center [826, 505] width 29 height 11
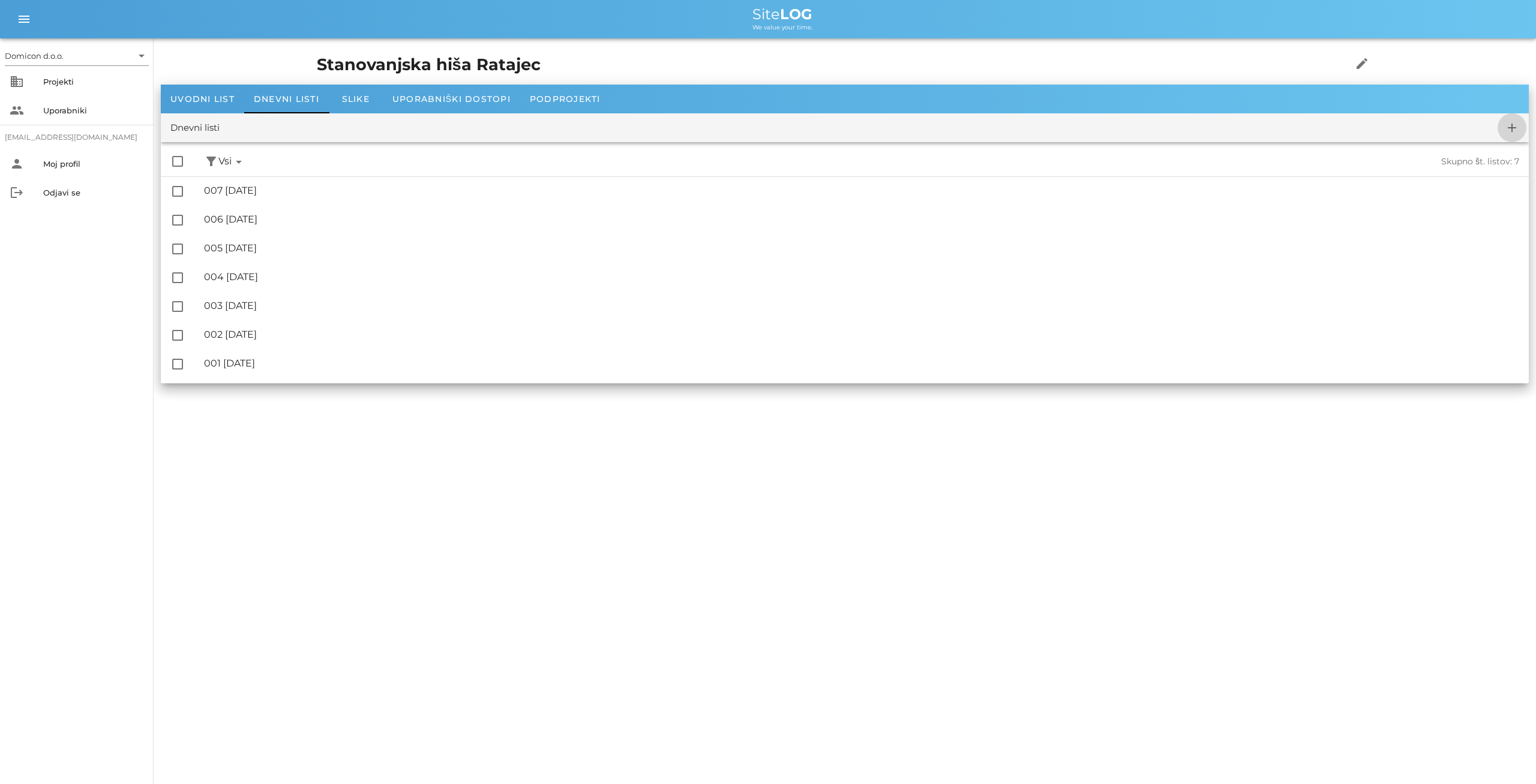
checkbox input "false"
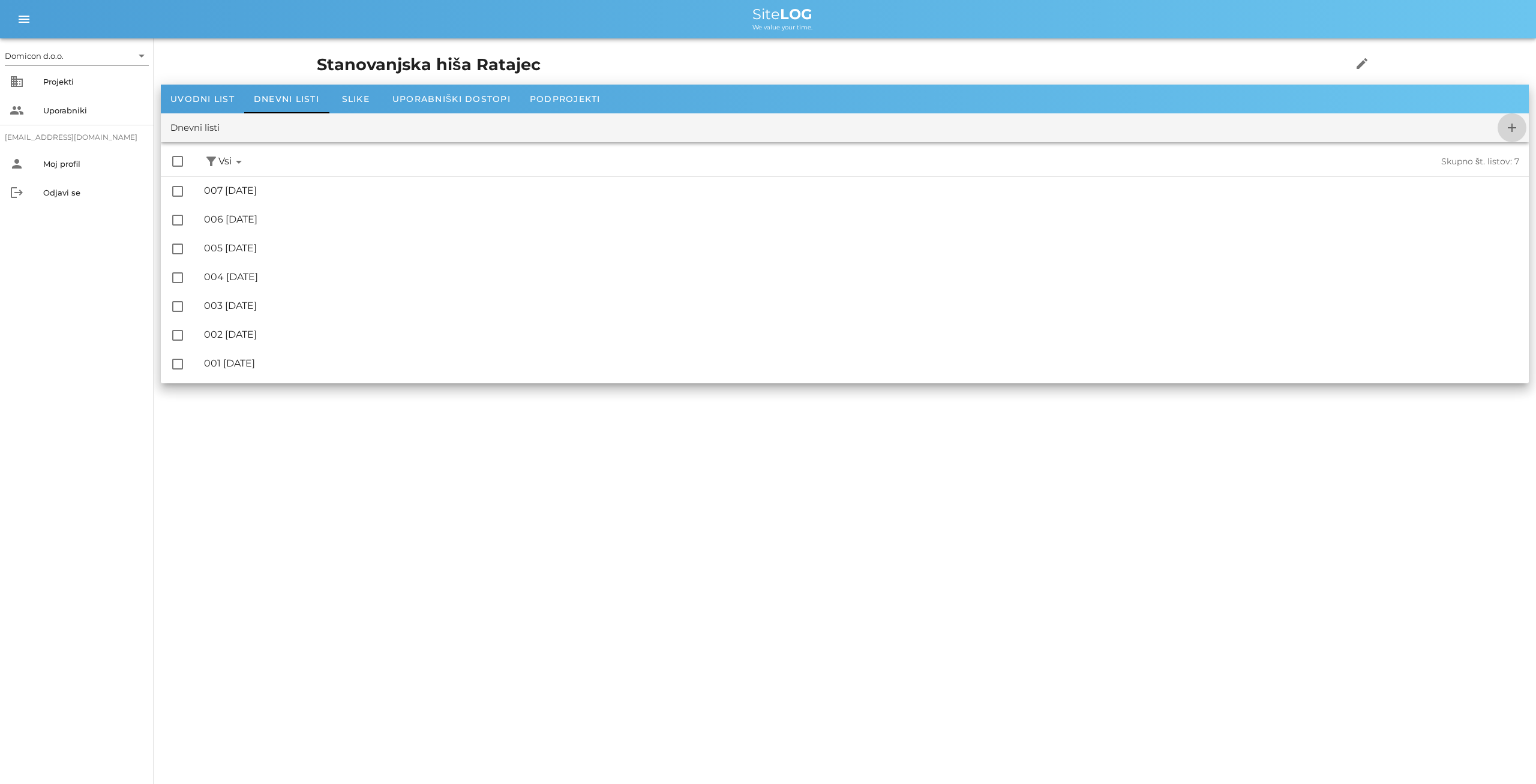
checkbox input "false"
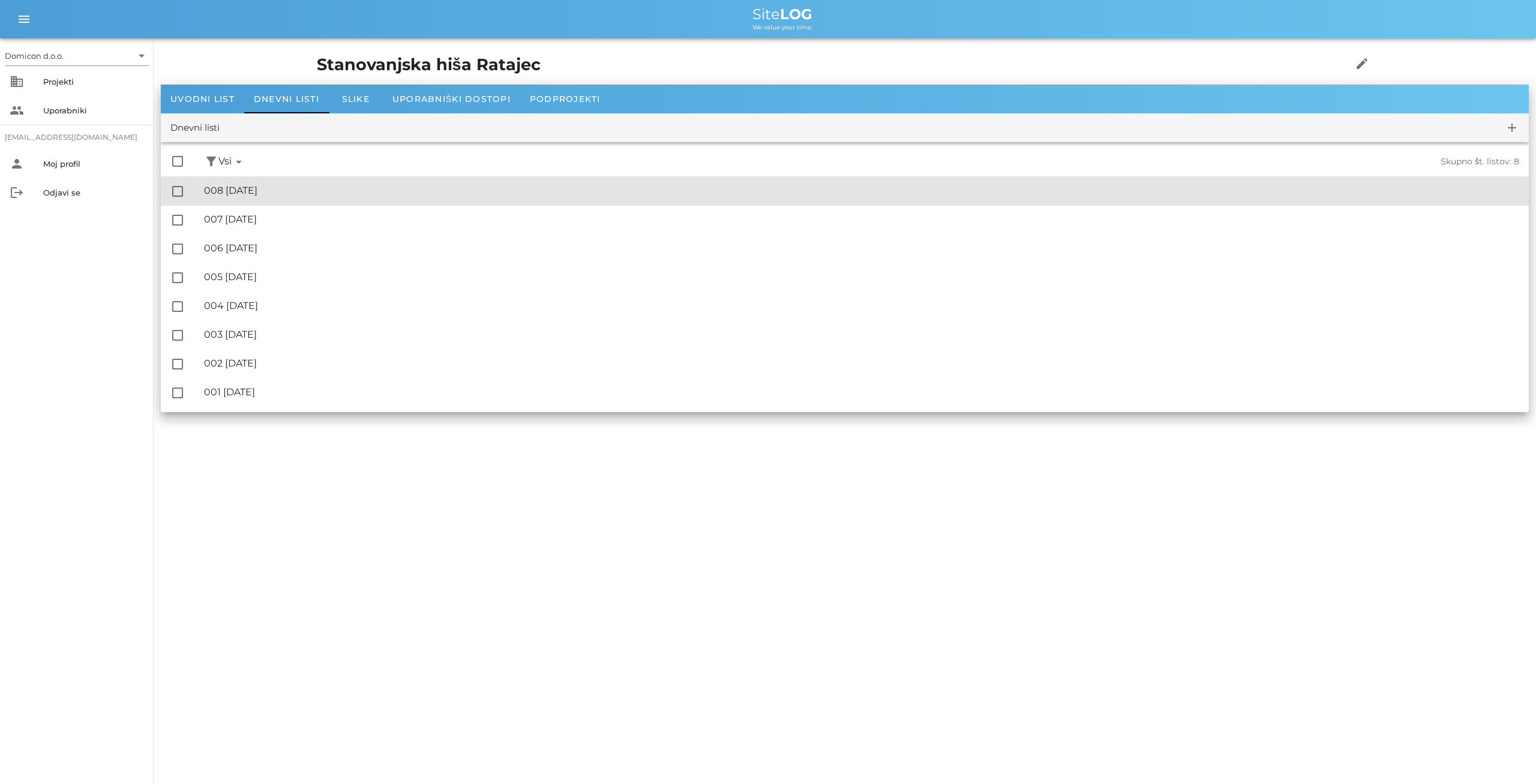
click at [275, 185] on div "🔏 008 [DATE] ✓ Podpisal: Nadzornik ✓ Podpisal: Sestavljalec ✓ Podpisal: Odgovor…" at bounding box center [861, 191] width 1315 height 27
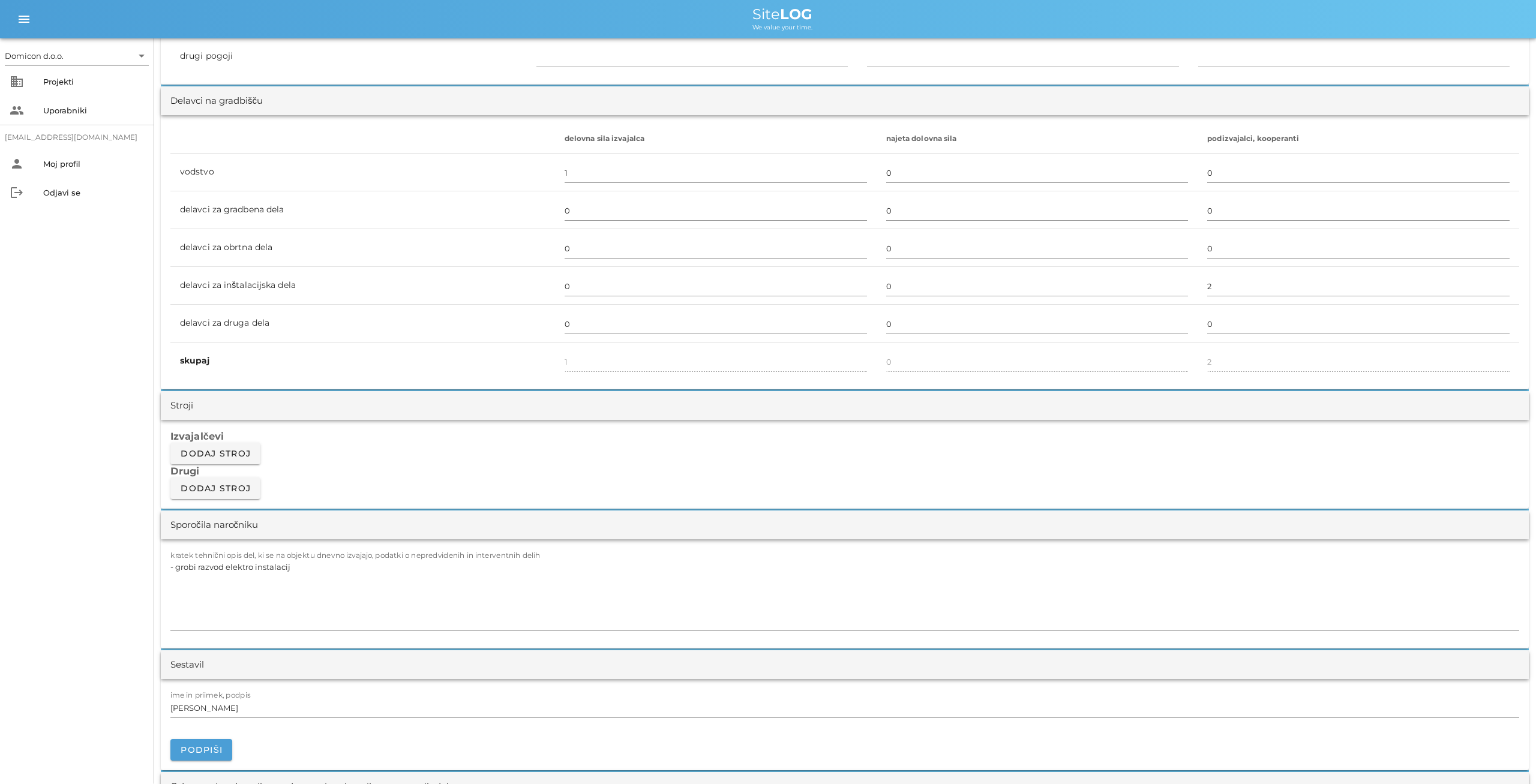
scroll to position [624, 0]
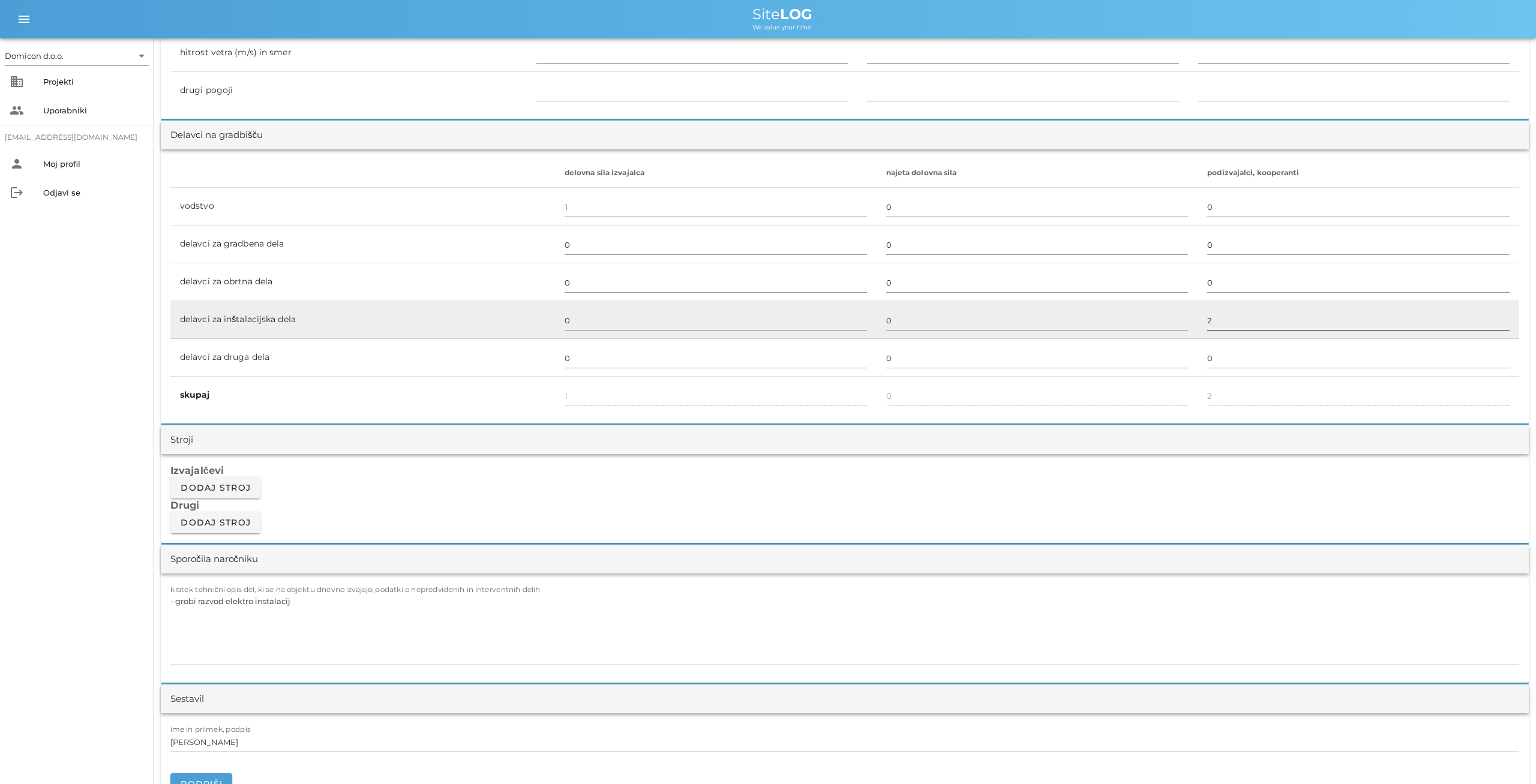
click at [1214, 316] on input "2" at bounding box center [1358, 320] width 302 height 19
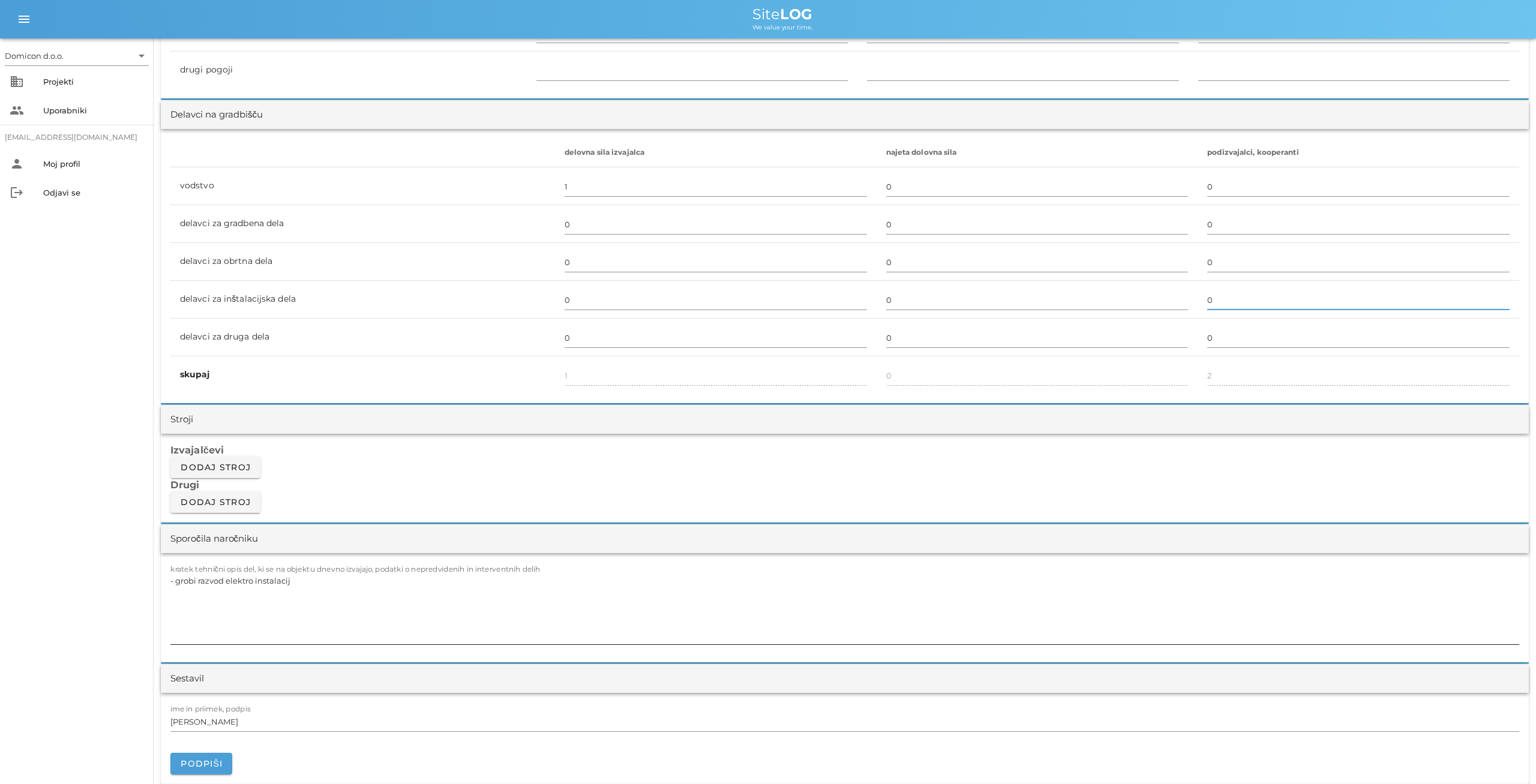
scroll to position [687, 0]
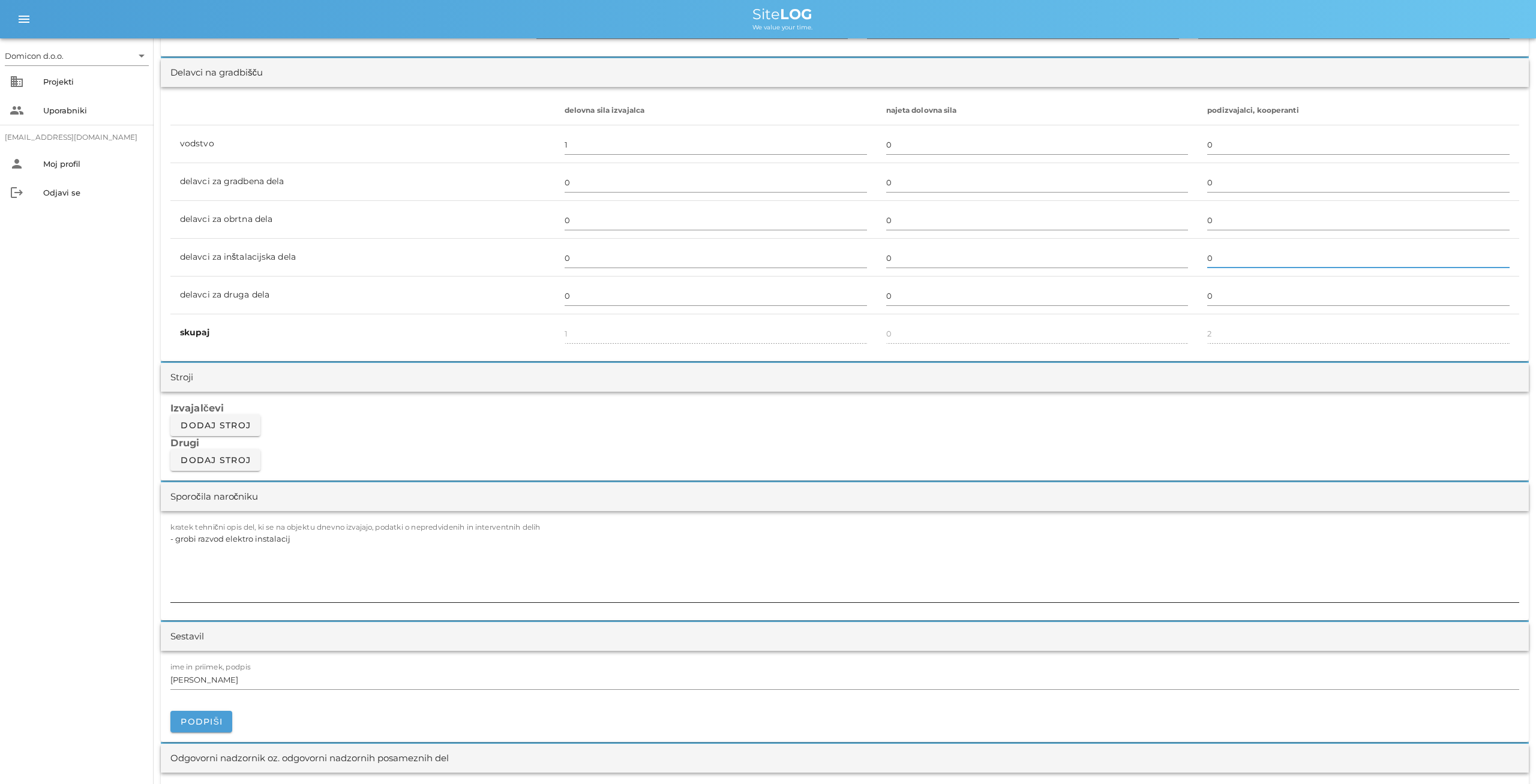
type input "0"
drag, startPoint x: 291, startPoint y: 533, endPoint x: 174, endPoint y: 543, distance: 117.4
click at [174, 543] on textarea "- grobi razvod elektro instalacij" at bounding box center [844, 566] width 1349 height 72
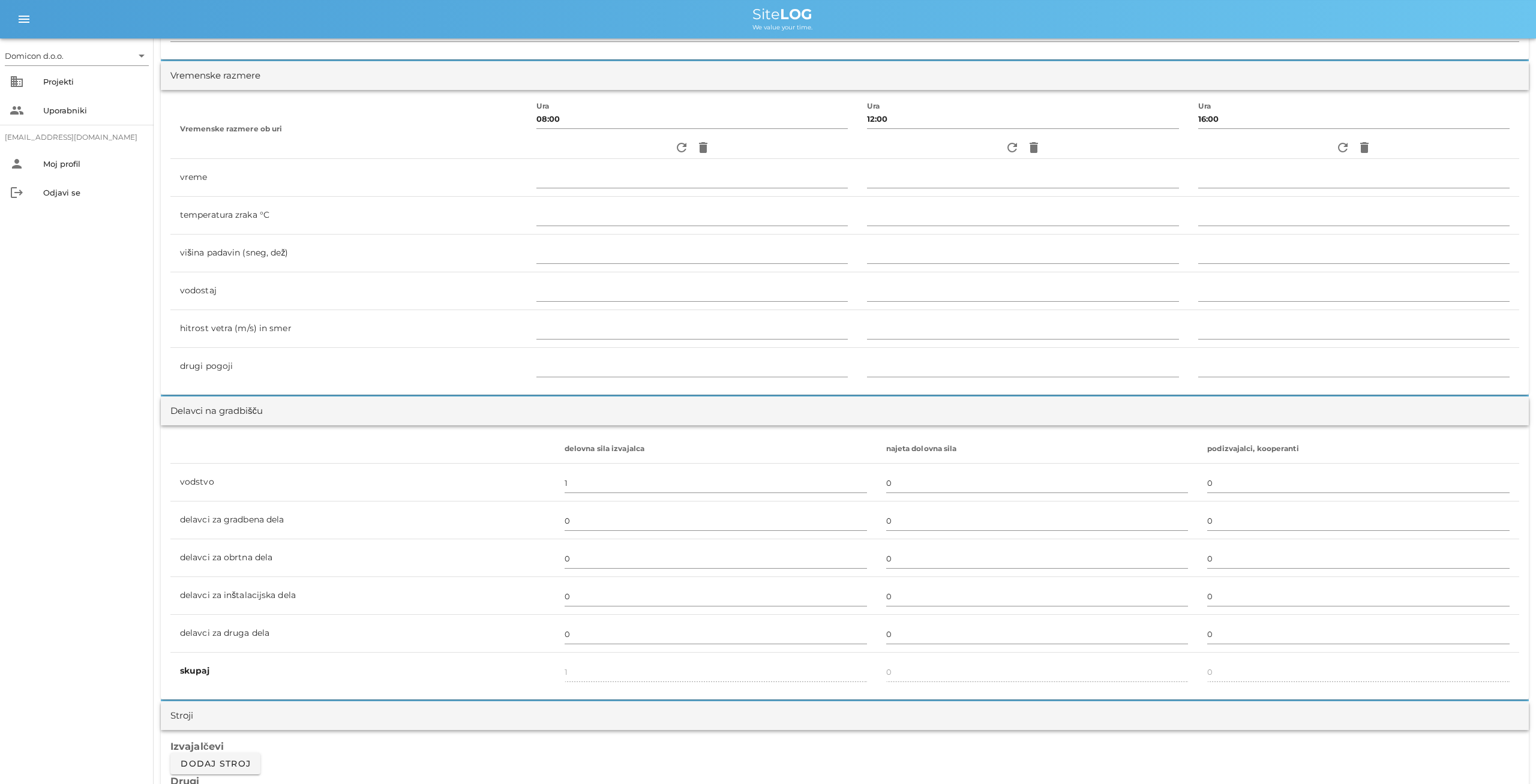
scroll to position [0, 0]
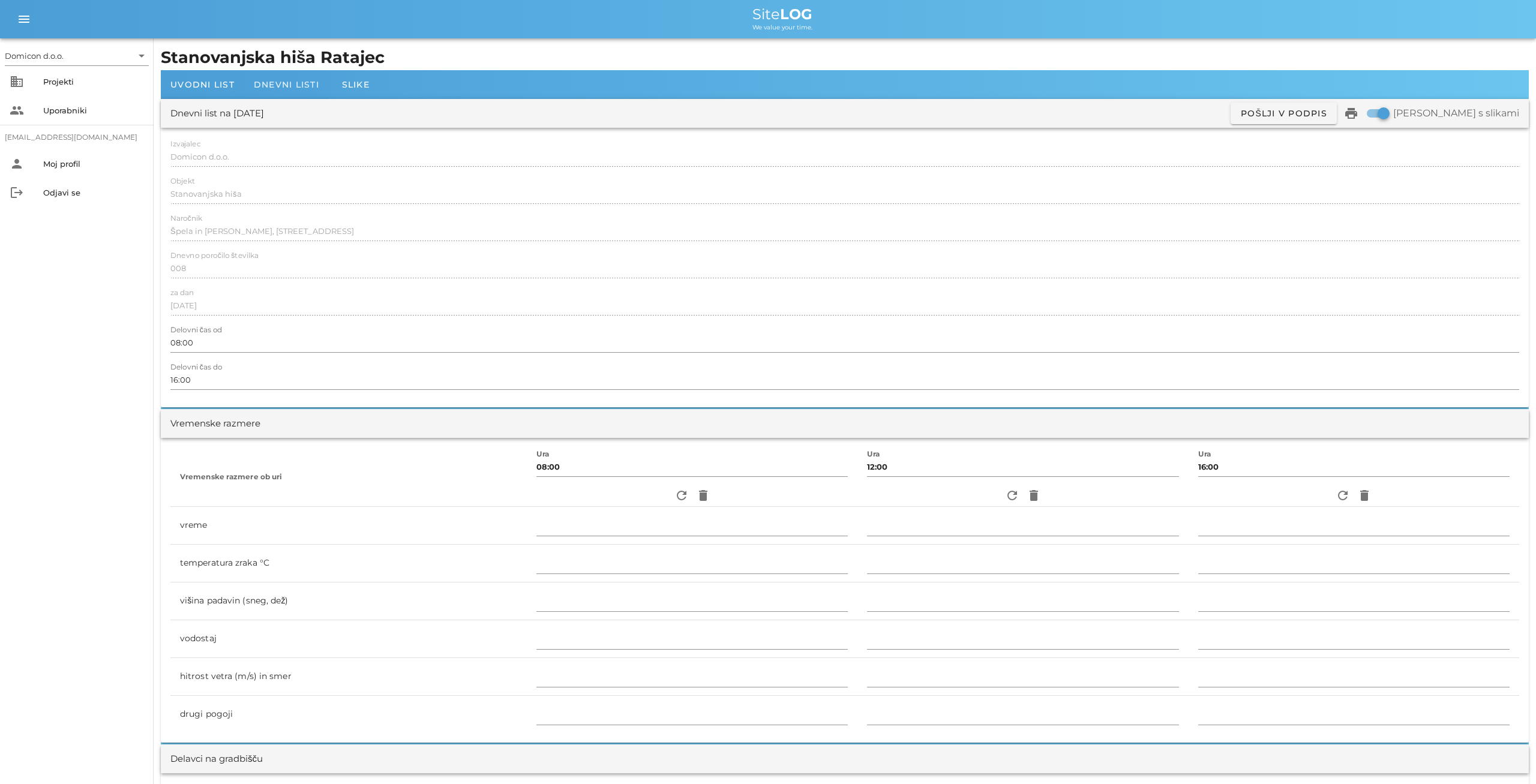
type textarea "- dela se niso izvajala"
click at [281, 84] on span "Dnevni listi" at bounding box center [286, 85] width 65 height 11
